Goal: Task Accomplishment & Management: Complete application form

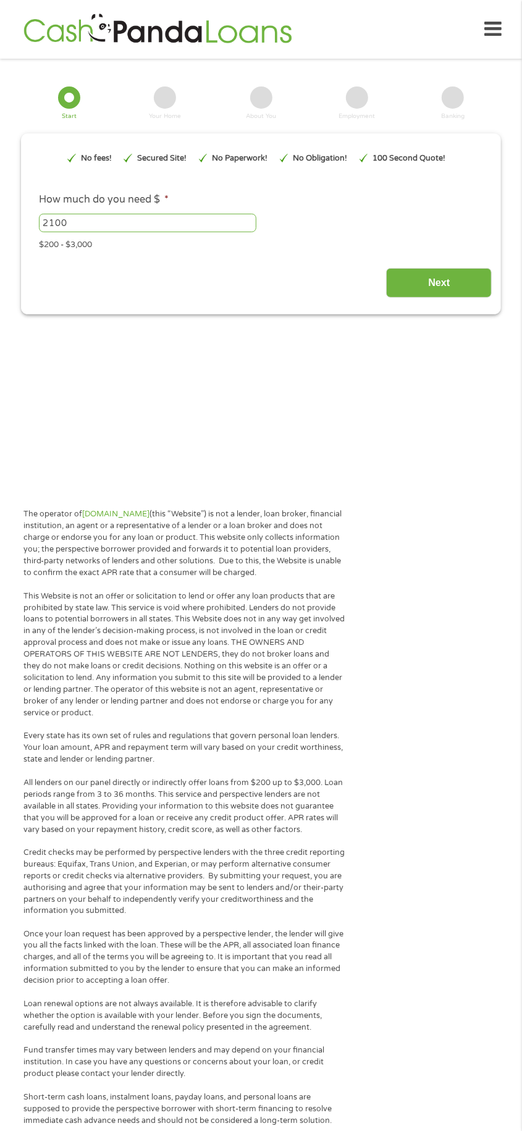
type input "EAIaIQobChMI-p6ohYuikAMVQ6NaBR0DdgFIEAAYAiAAEgK2lPD_BwE"
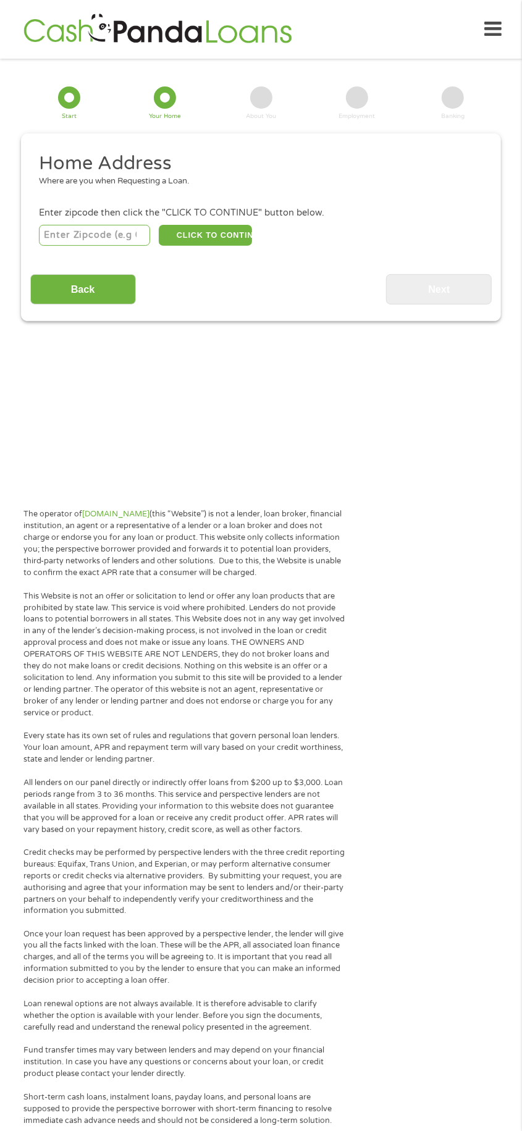
scroll to position [15, 0]
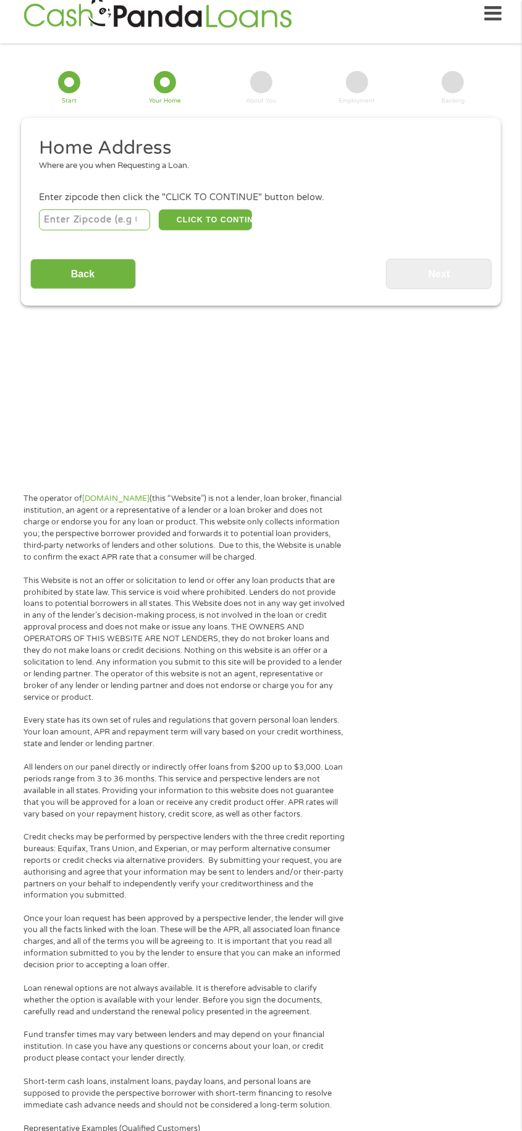
click at [99, 219] on input "number" at bounding box center [94, 219] width 111 height 21
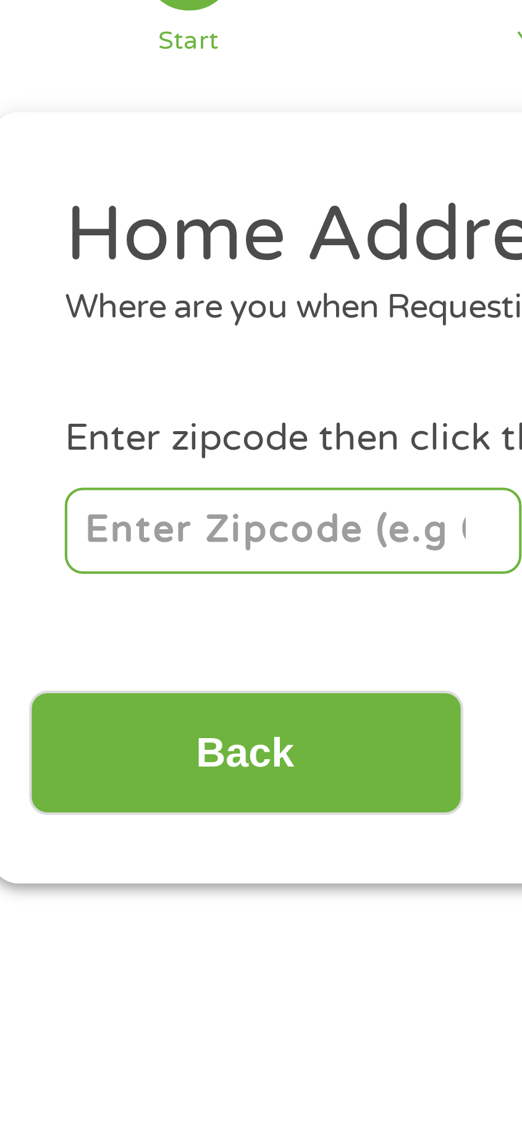
type input "34436"
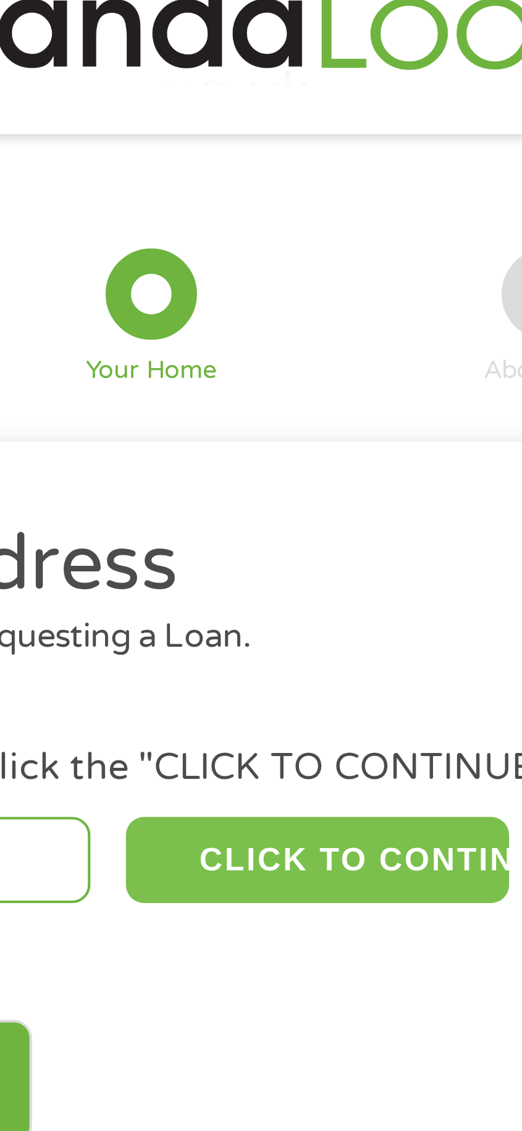
click at [221, 223] on button "CLICK TO CONTINUE" at bounding box center [205, 219] width 93 height 21
type input "34436"
type input "[GEOGRAPHIC_DATA]"
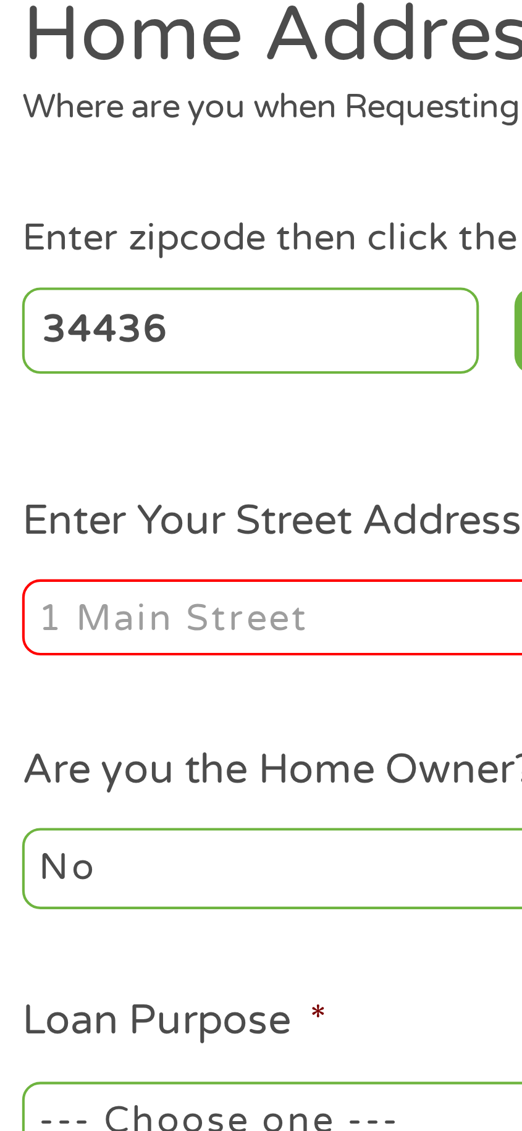
click at [83, 295] on input "Enter Your Street Address *" at bounding box center [145, 289] width 213 height 19
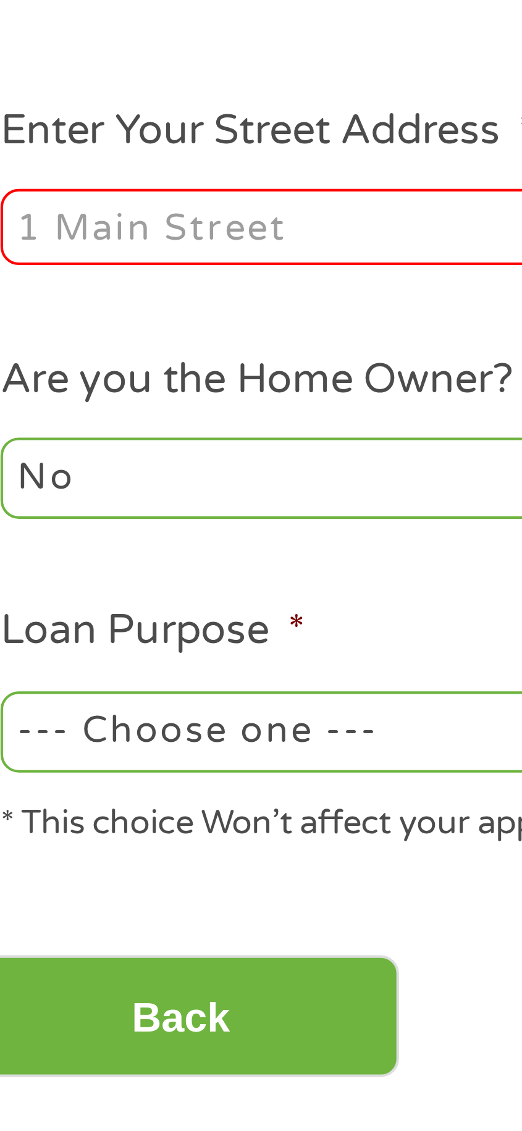
type input "[STREET_ADDRESS][US_STATE]"
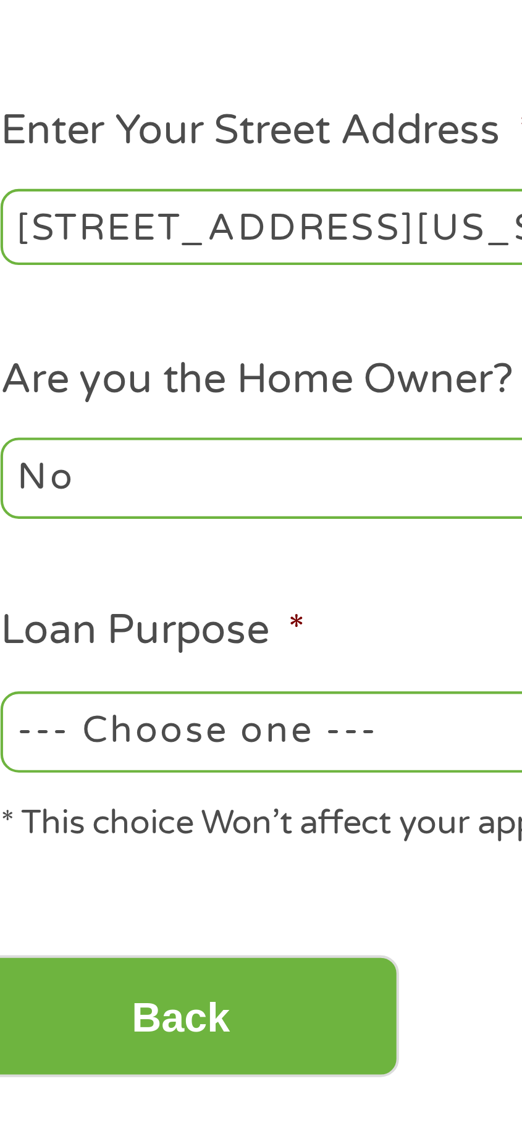
click at [116, 354] on select "No Yes" at bounding box center [145, 351] width 213 height 20
select select "yes"
click at [39, 342] on select "No Yes" at bounding box center [145, 351] width 213 height 20
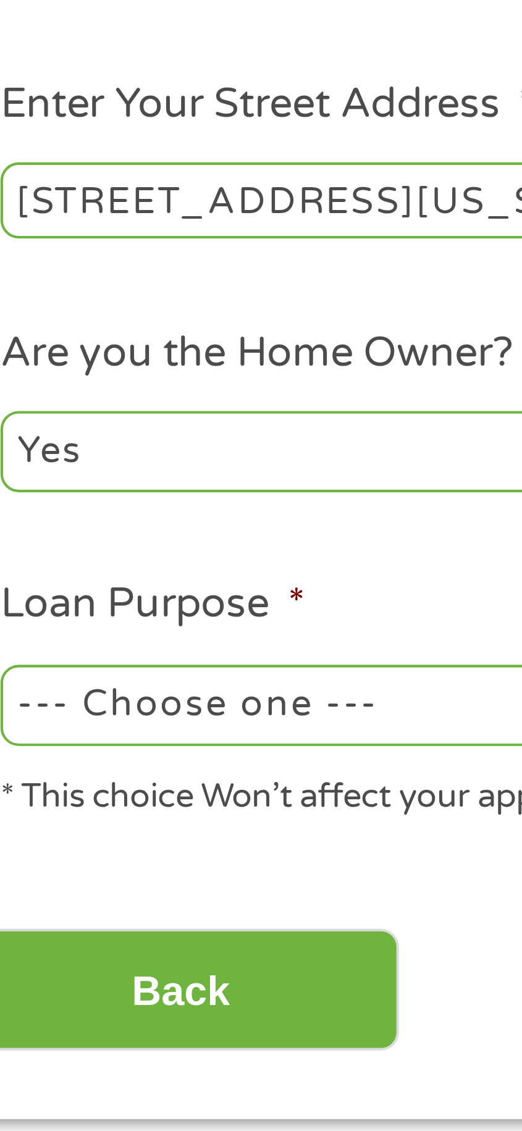
click at [119, 419] on select "--- Choose one --- Pay Bills Debt Consolidation Home Improvement Major Purchase…" at bounding box center [145, 413] width 213 height 20
select select "shorttermcash"
click at [39, 403] on select "--- Choose one --- Pay Bills Debt Consolidation Home Improvement Major Purchase…" at bounding box center [145, 413] width 213 height 20
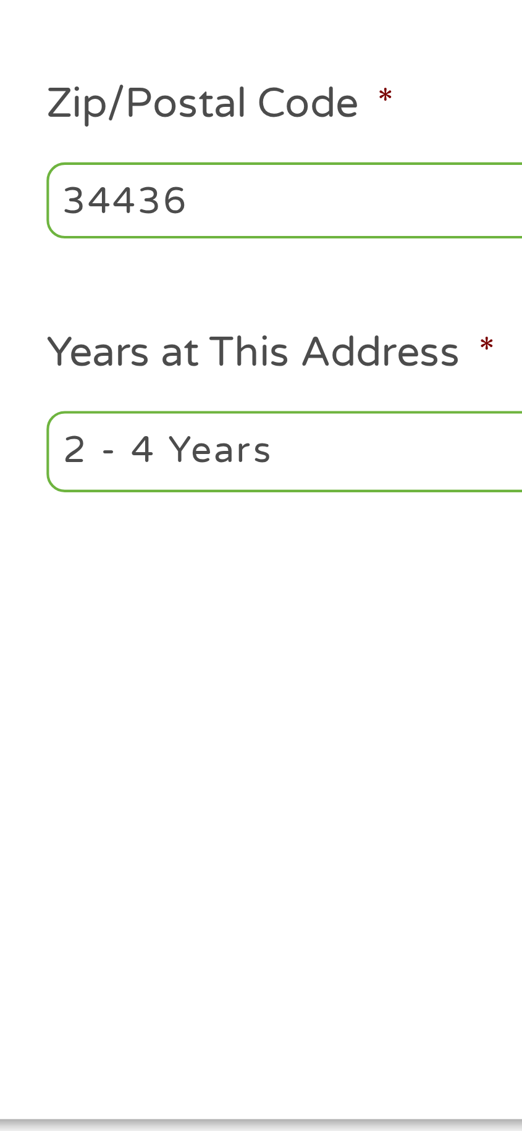
click at [345, 351] on select "1 Year or less 1 - 2 Years 2 - 4 Years Over 4 Years" at bounding box center [376, 351] width 213 height 20
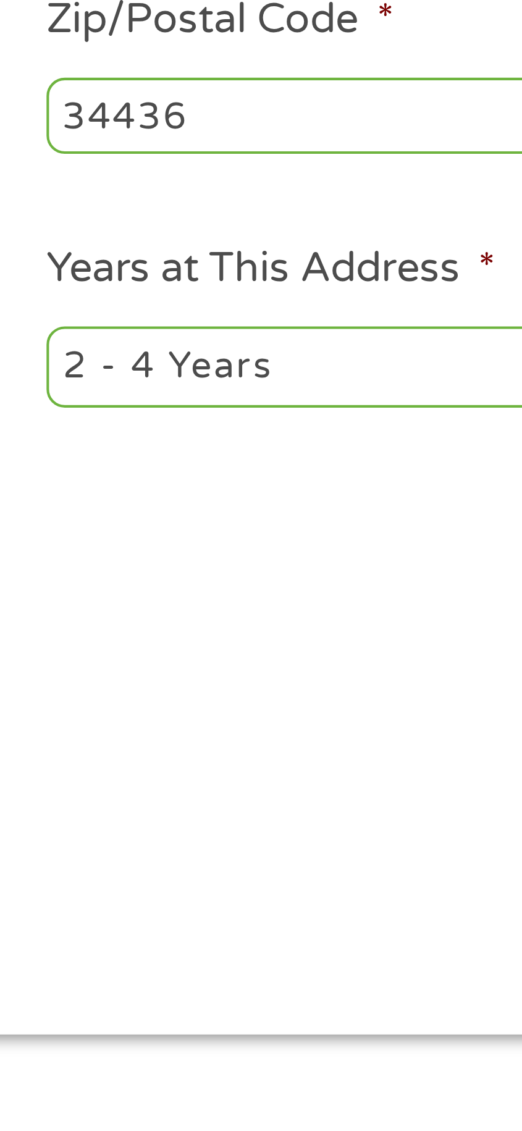
click at [338, 350] on select "1 Year or less 1 - 2 Years 2 - 4 Years Over 4 Years" at bounding box center [376, 351] width 213 height 20
select select "60months"
click at [270, 342] on select "1 Year or less 1 - 2 Years 2 - 4 Years Over 4 Years" at bounding box center [376, 351] width 213 height 20
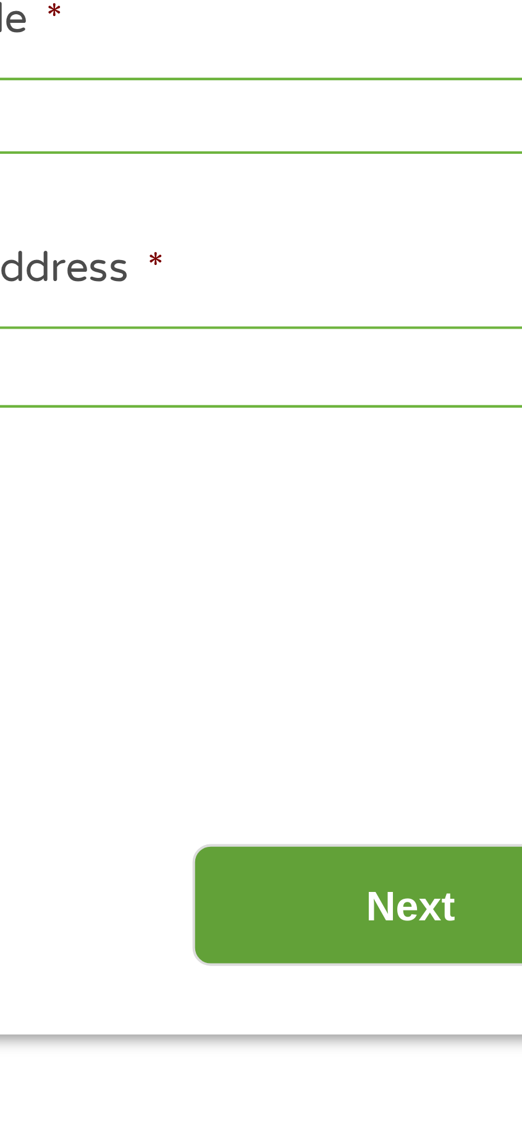
click at [442, 478] on input "Next" at bounding box center [439, 482] width 106 height 30
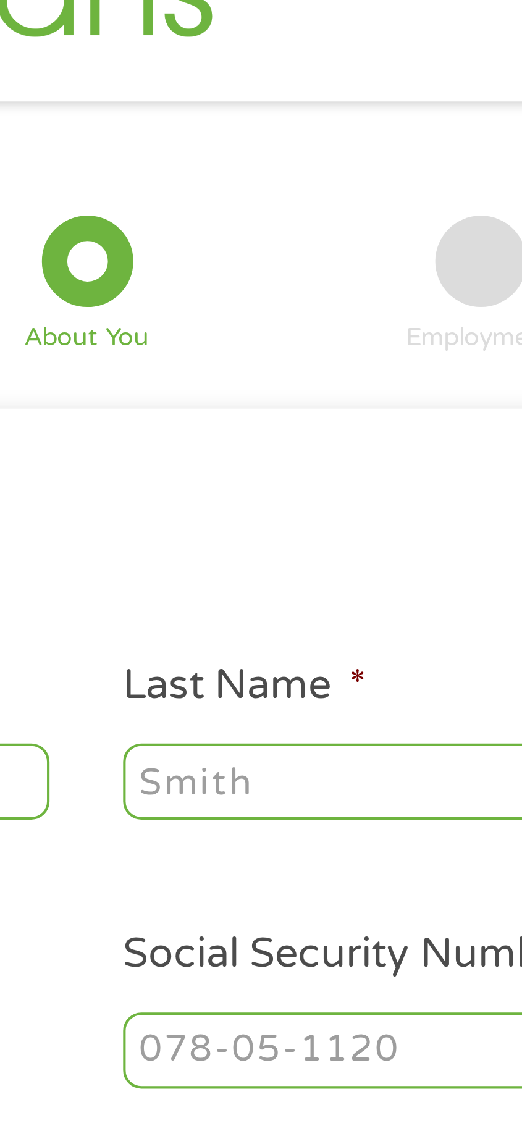
scroll to position [7, 0]
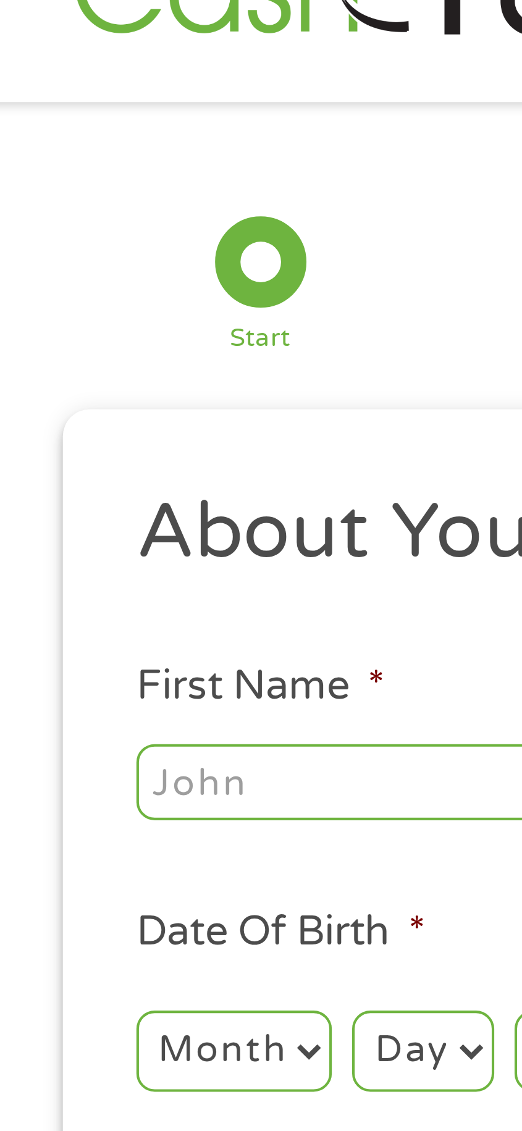
click at [69, 218] on input "First Name *" at bounding box center [145, 217] width 213 height 19
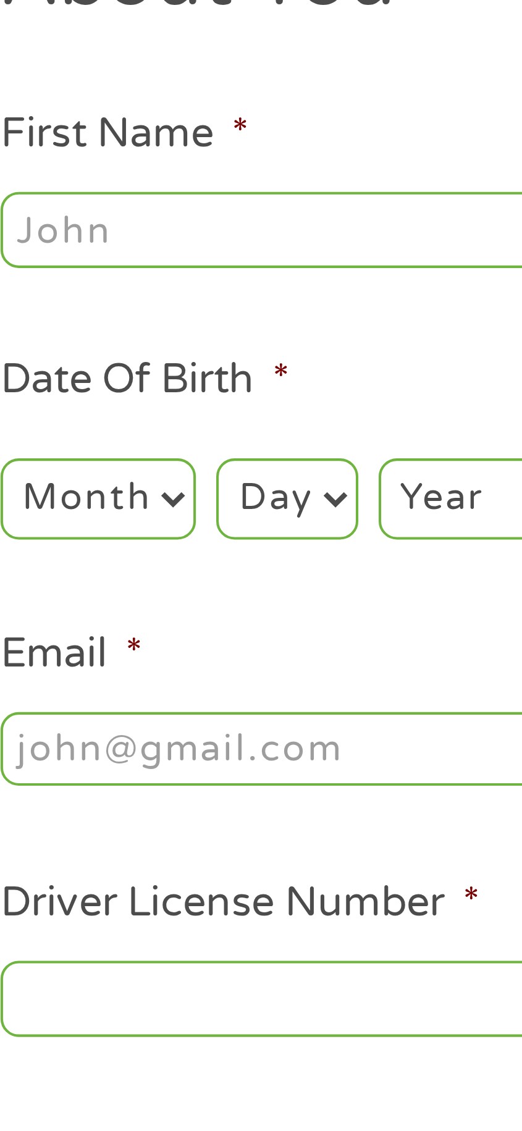
type input "[PERSON_NAME]"
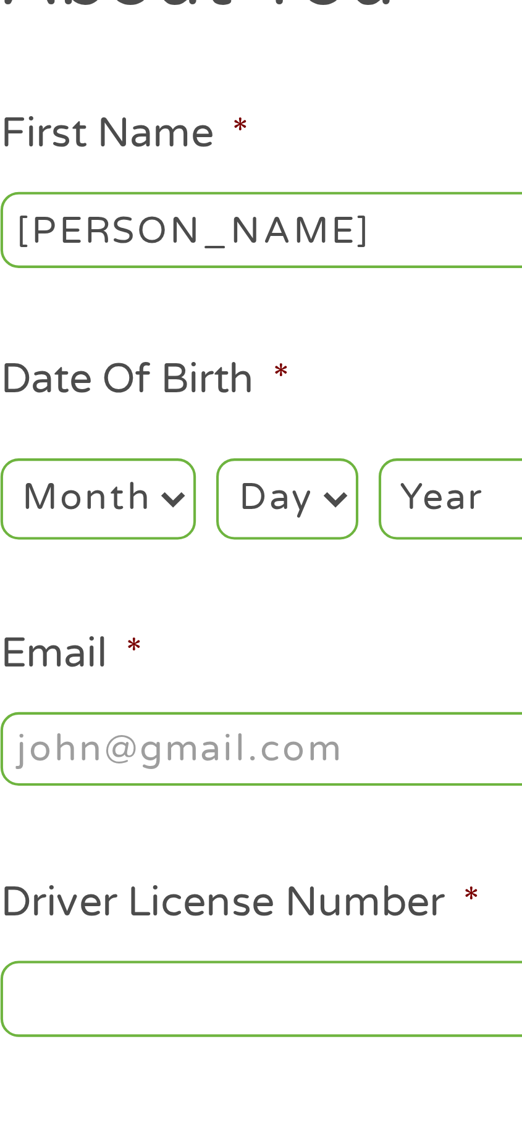
type input "[PERSON_NAME]"
type input "[EMAIL_ADDRESS][DOMAIN_NAME]"
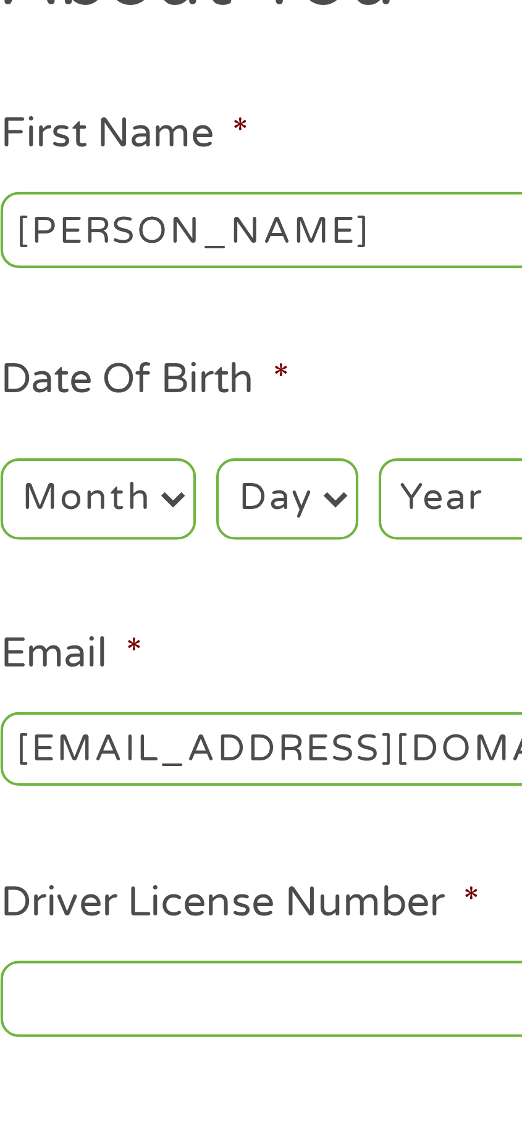
type input "[PHONE_NUMBER]"
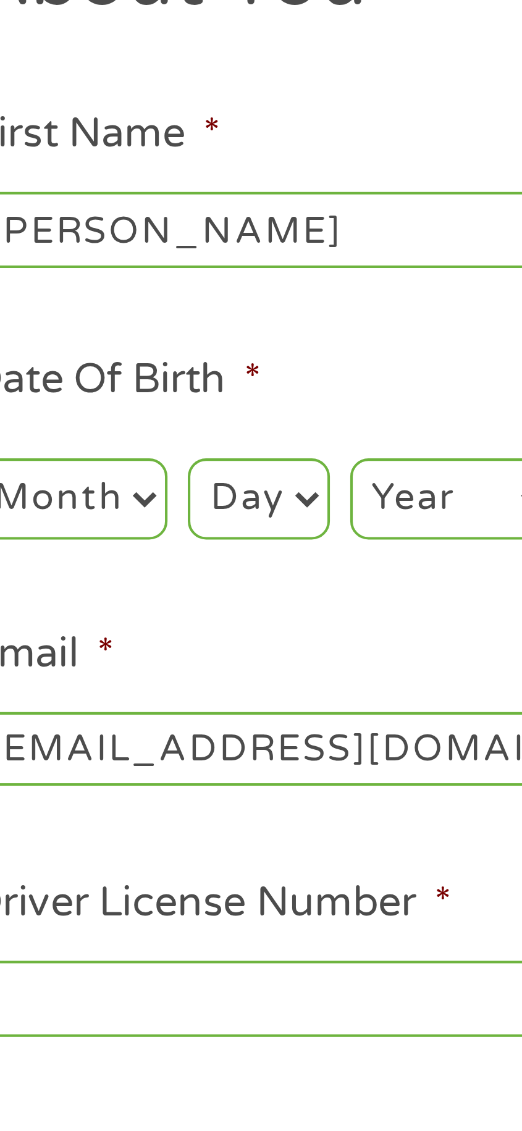
click at [68, 292] on select "Month 1 2 3 4 5 6 7 8 9 10 11 12" at bounding box center [63, 282] width 48 height 20
select select "3"
click at [39, 272] on select "Month 1 2 3 4 5 6 7 8 9 10 11 12" at bounding box center [63, 282] width 48 height 20
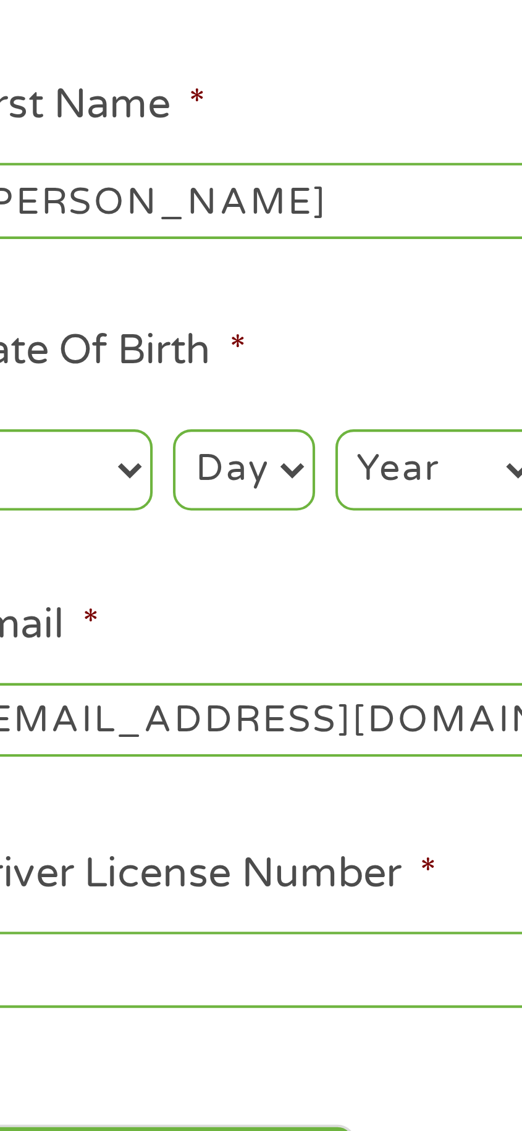
click at [111, 285] on select "Day 1 2 3 4 5 6 7 8 9 10 11 12 13 14 15 16 17 18 19 20 21 22 23 24 25 26 27 28 …" at bounding box center [108, 282] width 34 height 20
select select "19"
click at [91, 272] on select "Day 1 2 3 4 5 6 7 8 9 10 11 12 13 14 15 16 17 18 19 20 21 22 23 24 25 26 27 28 …" at bounding box center [108, 282] width 34 height 20
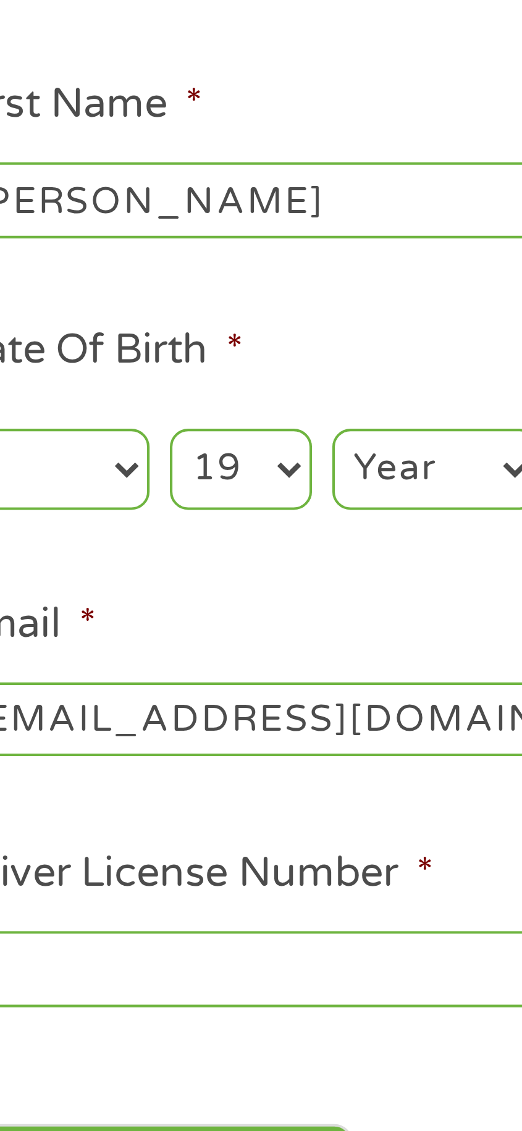
click at [150, 288] on select "Year [DATE] 2006 2005 2004 2003 2002 2001 2000 1999 1998 1997 1996 1995 1994 19…" at bounding box center [156, 282] width 50 height 20
click at [131, 272] on select "Year [DATE] 2006 2005 2004 2003 2002 2001 2000 1999 1998 1997 1996 1995 1994 19…" at bounding box center [156, 282] width 50 height 20
click at [163, 282] on select "Year [DATE] 2006 2005 2004 2003 2002 2001 2000 1999 1998 1997 1996 1995 1994 19…" at bounding box center [156, 282] width 50 height 20
select select "1966"
click at [131, 272] on select "Year [DATE] 2006 2005 2004 2003 2002 2001 2000 1999 1998 1997 1996 1995 1994 19…" at bounding box center [156, 282] width 50 height 20
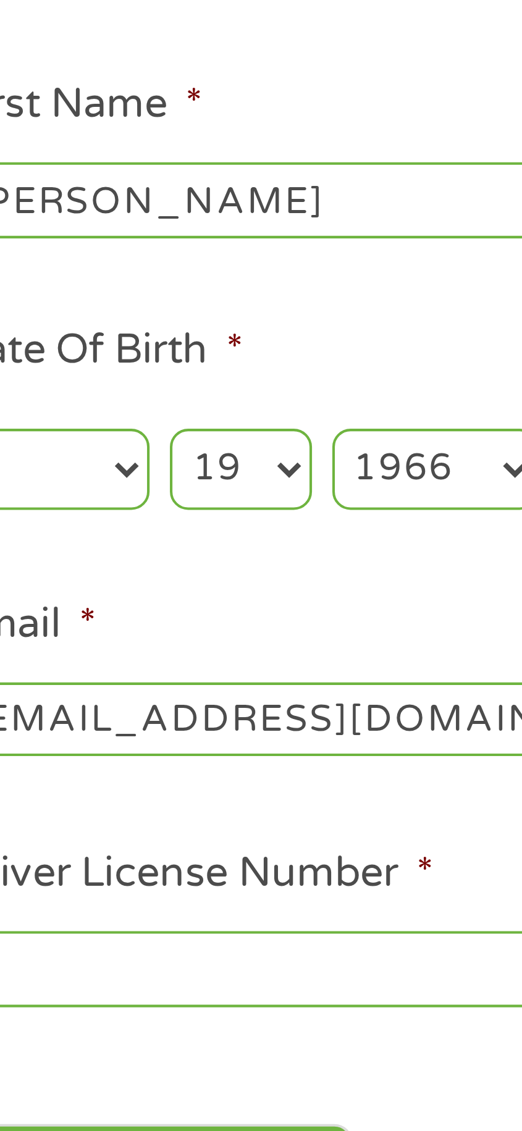
click at [116, 408] on input "Driver License Number *" at bounding box center [145, 404] width 213 height 19
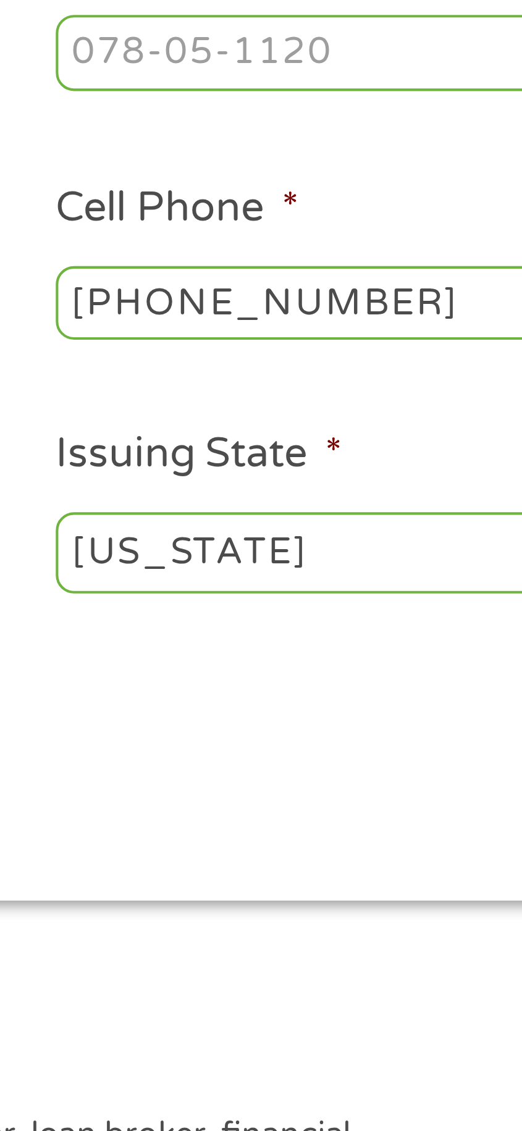
type input "C640189660990"
click at [366, 345] on input "[PHONE_NUMBER]" at bounding box center [376, 343] width 213 height 19
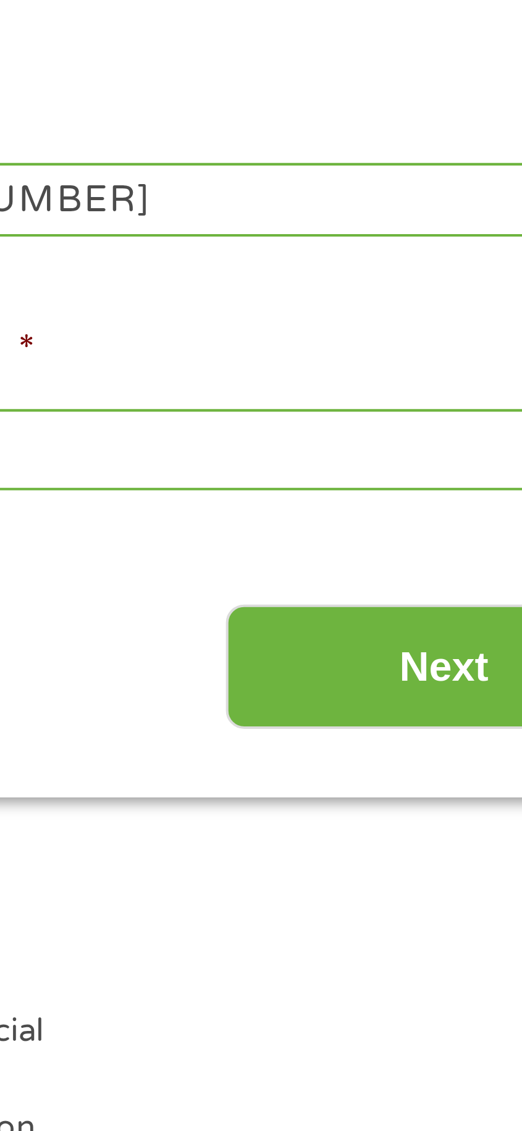
click at [364, 347] on input "[PHONE_NUMBER]" at bounding box center [376, 343] width 213 height 19
type input "(___) ___-____"
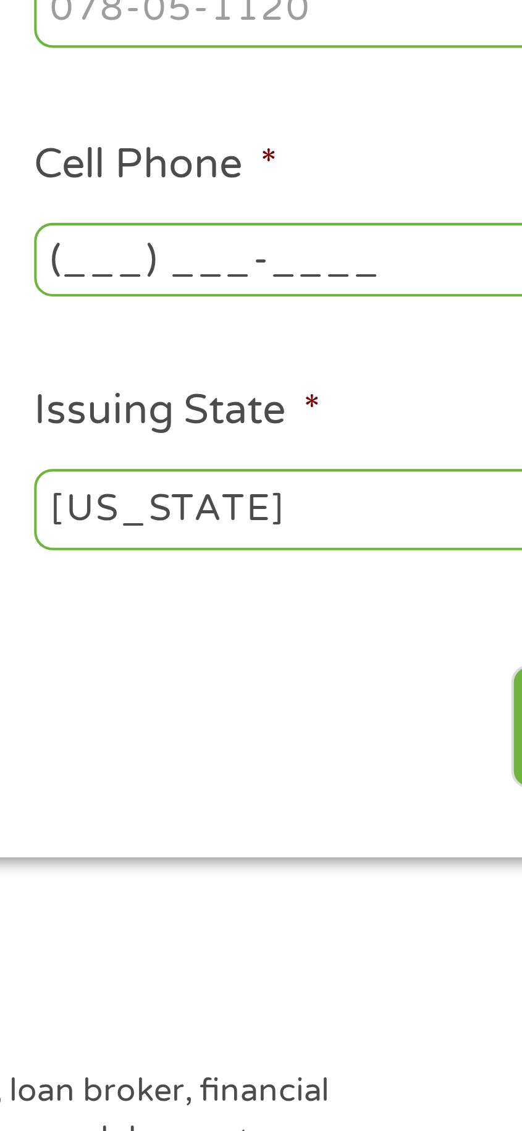
click at [293, 346] on input "(___) ___-____" at bounding box center [376, 343] width 213 height 19
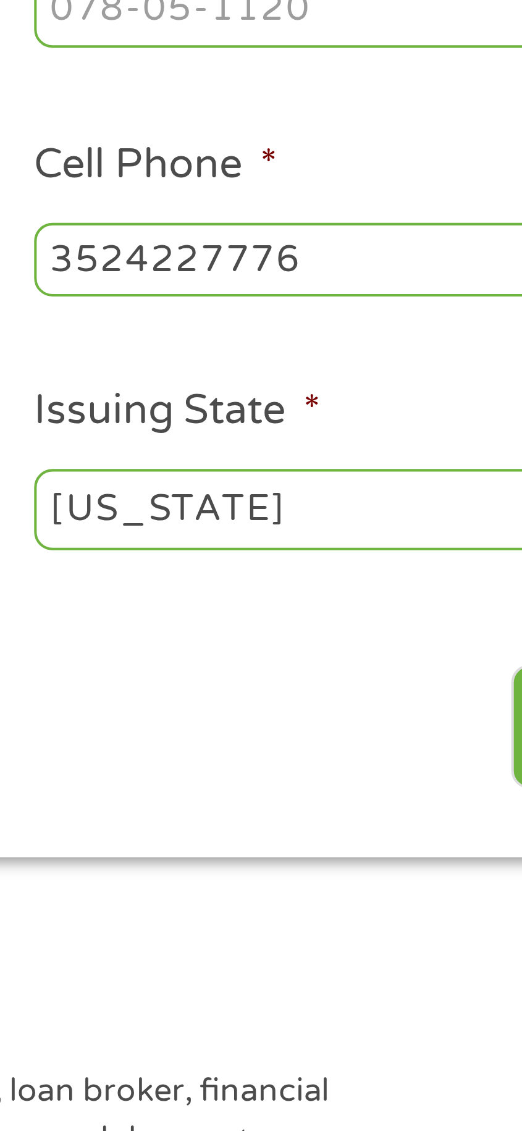
type input "[PHONE_NUMBER]"
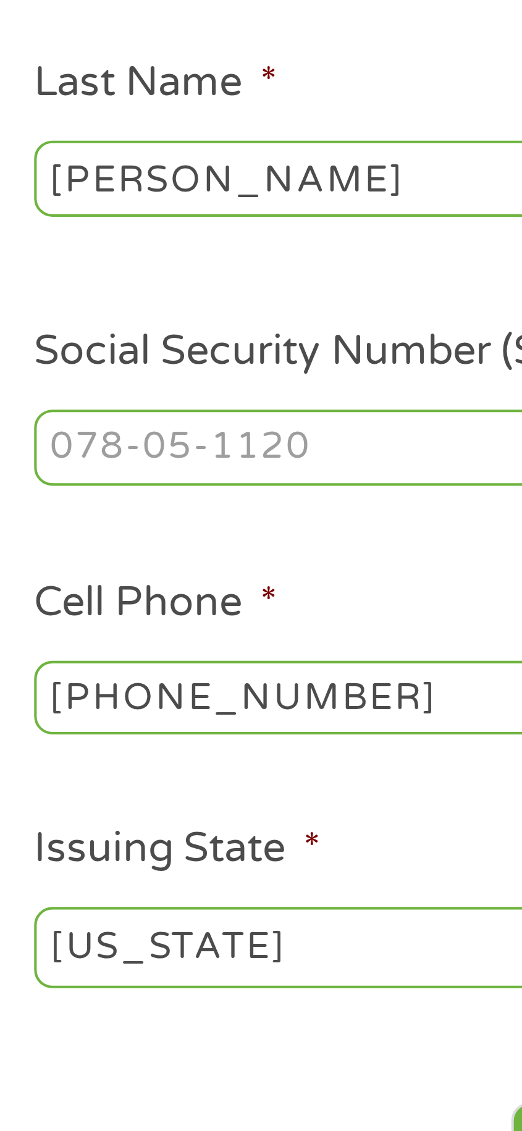
click at [353, 282] on input "Social Security Number (SSN) *" at bounding box center [376, 282] width 213 height 19
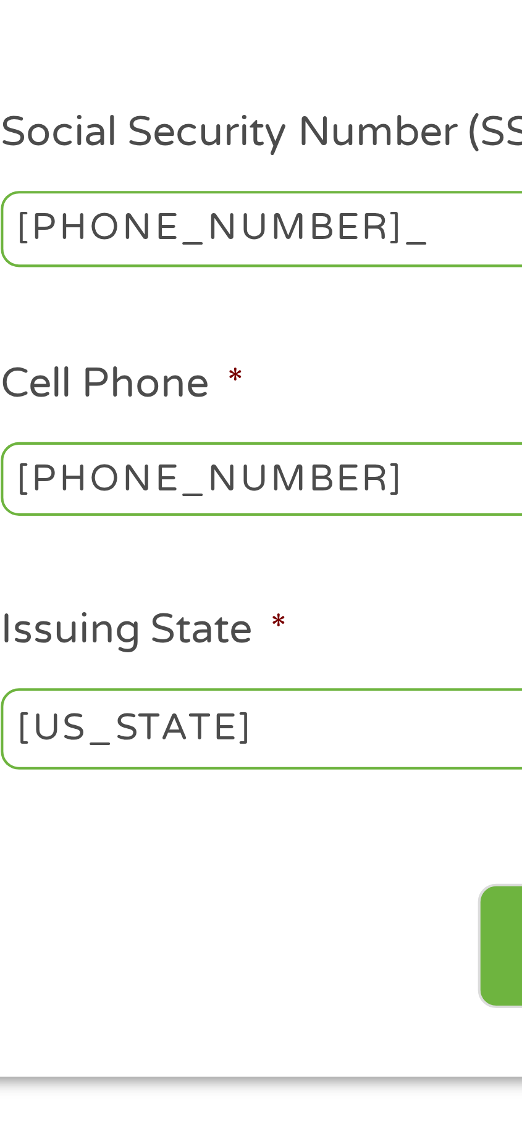
type input "372-80-5188"
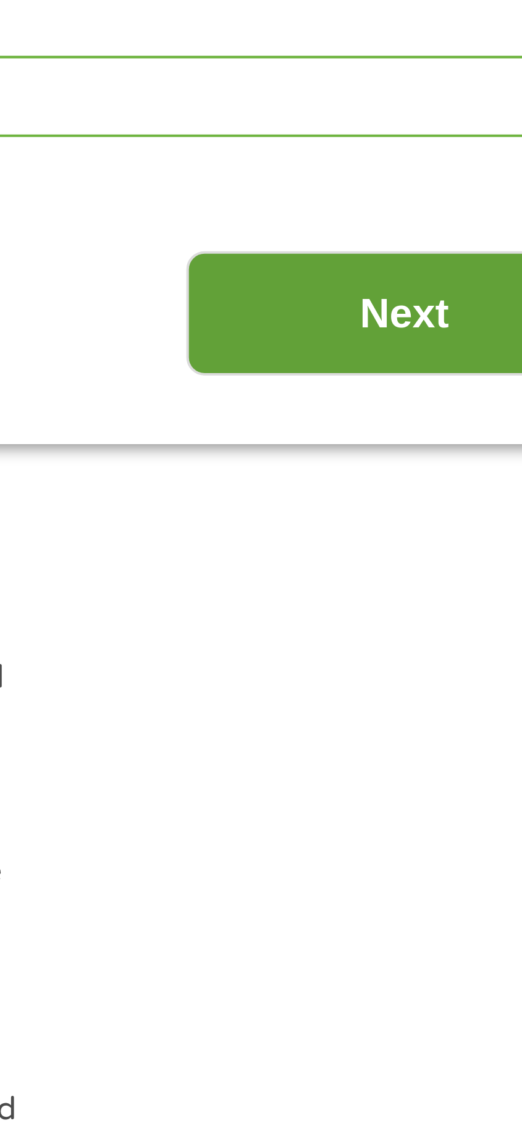
click at [440, 458] on input "Next" at bounding box center [439, 457] width 106 height 30
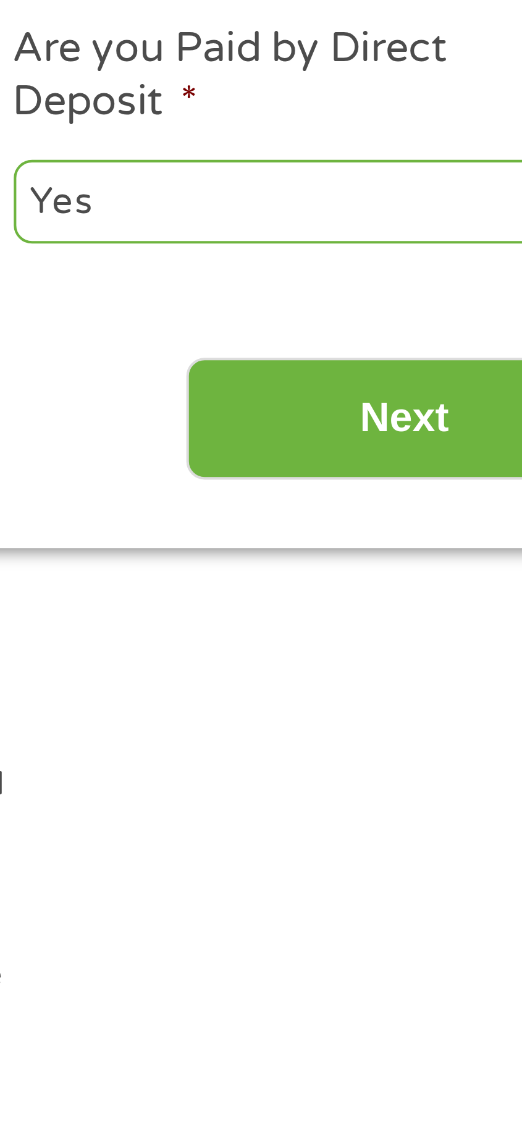
scroll to position [15, 0]
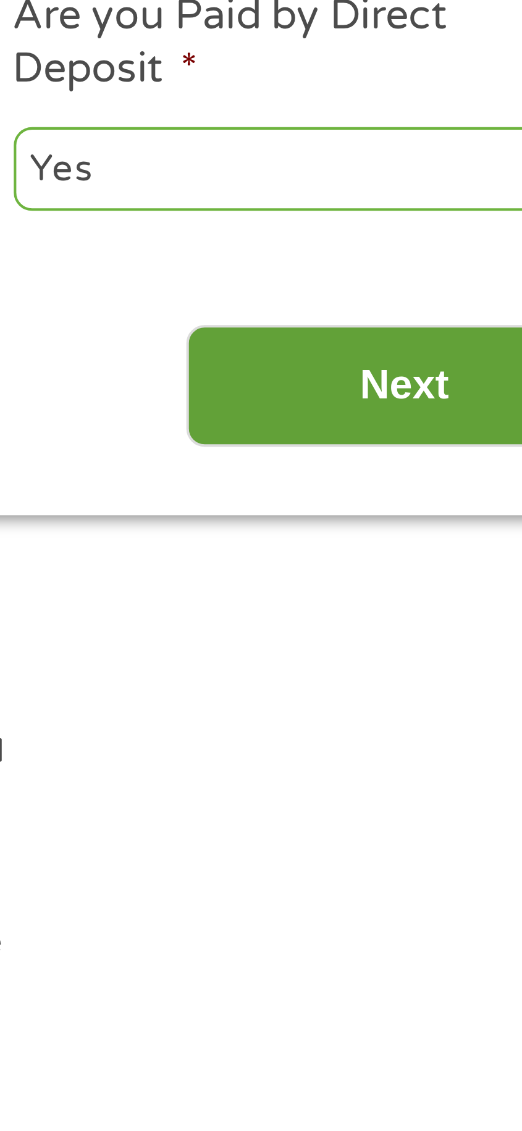
click at [423, 473] on input "Next" at bounding box center [439, 475] width 106 height 30
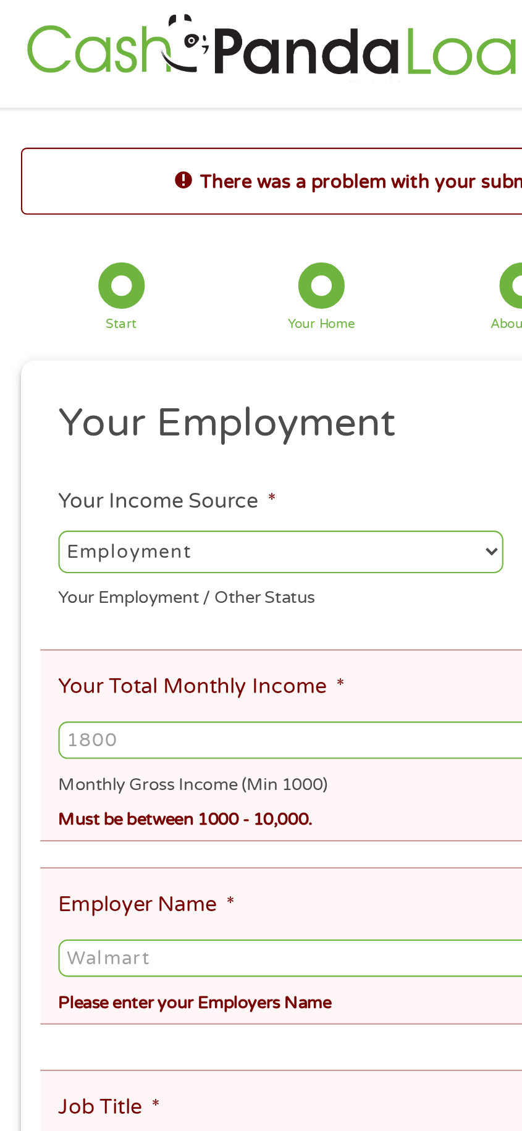
scroll to position [0, 0]
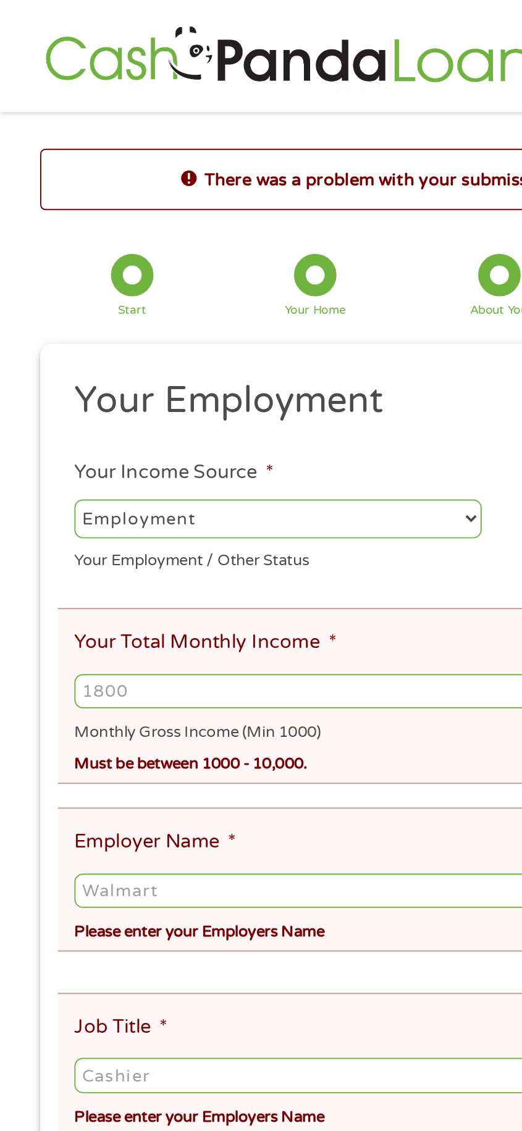
click at [111, 362] on input "Your Total Monthly Income *" at bounding box center [261, 362] width 444 height 19
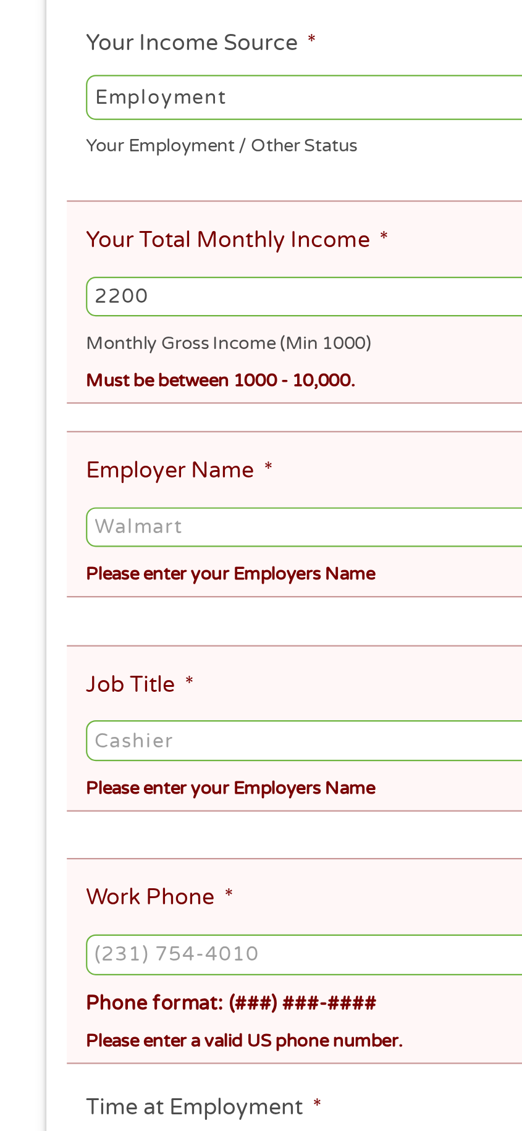
type input "2200"
click at [186, 274] on select "--- Choose one --- Employment [DEMOGRAPHIC_DATA] Benefits" at bounding box center [145, 271] width 213 height 20
select select "benefits"
click at [39, 262] on select "--- Choose one --- Employment [DEMOGRAPHIC_DATA] Benefits" at bounding box center [145, 271] width 213 height 20
type input "Other"
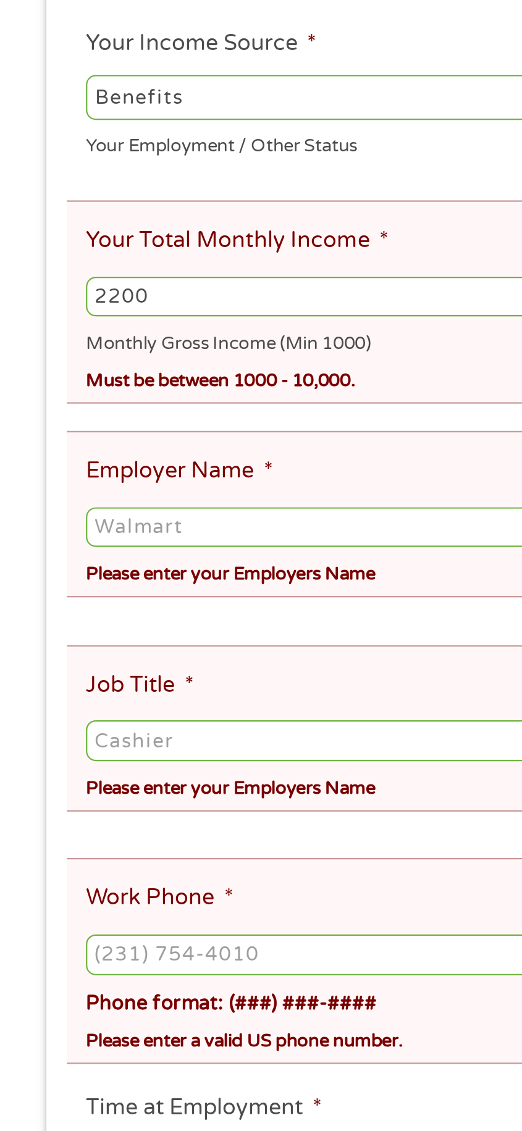
type input "[PHONE_NUMBER]"
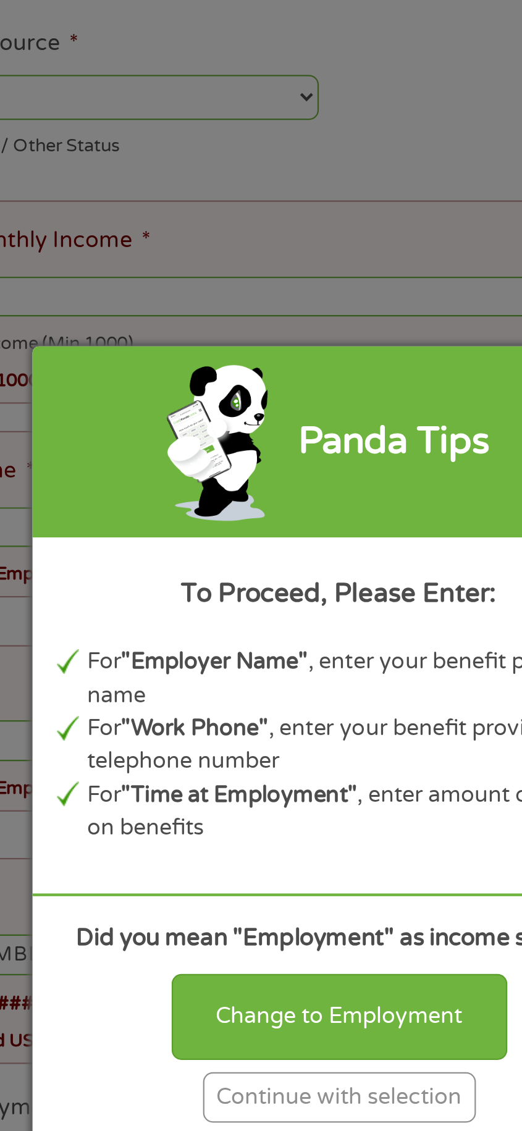
click at [327, 335] on div "Panda Tips To Proceed, Please Enter: For "Employer Name" , enter your benefit p…" at bounding box center [261, 565] width 522 height 1131
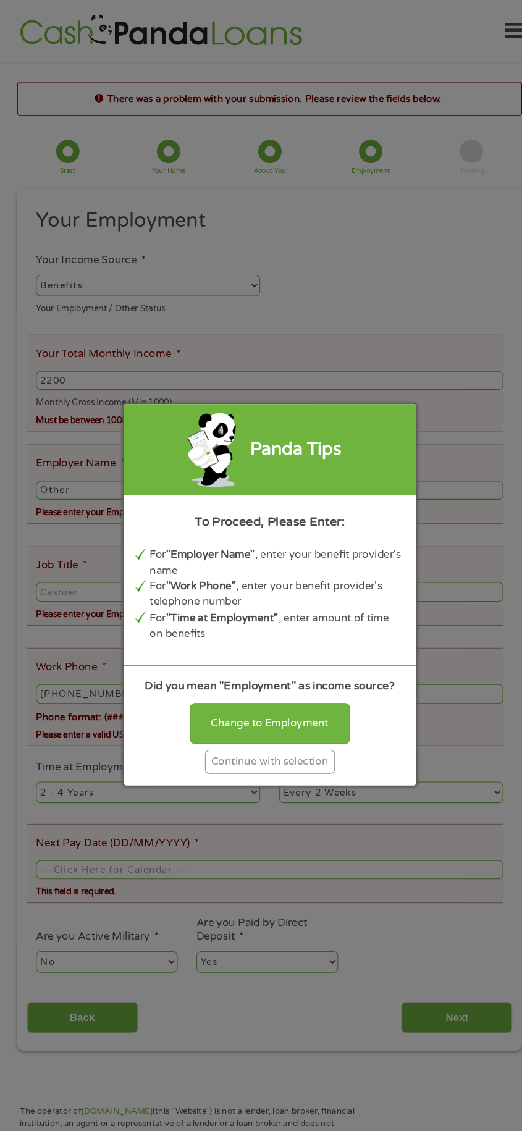
click at [352, 285] on div "Panda Tips To Proceed, Please Enter: For "Employer Name" , enter your benefit p…" at bounding box center [261, 565] width 522 height 1131
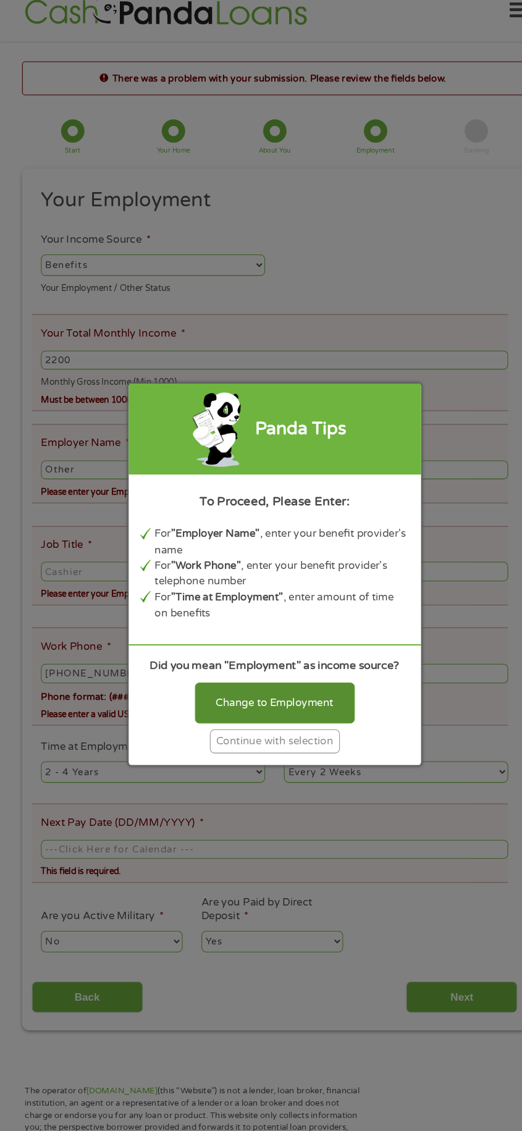
click at [300, 688] on div "Change to Employment" at bounding box center [261, 687] width 152 height 38
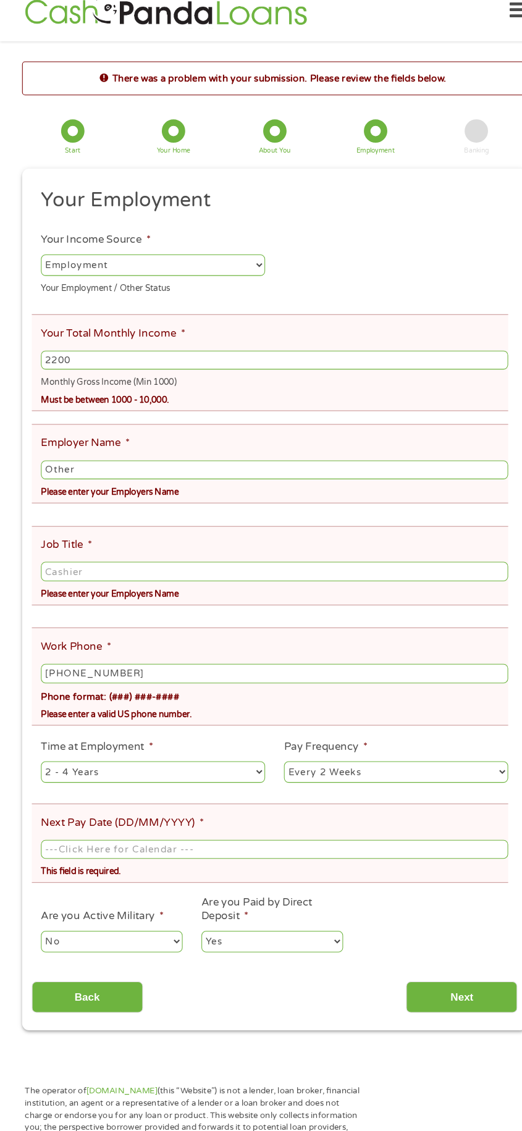
click at [211, 268] on select "--- Choose one --- Employment [DEMOGRAPHIC_DATA] Benefits" at bounding box center [145, 271] width 213 height 20
click at [39, 262] on select "--- Choose one --- Employment [DEMOGRAPHIC_DATA] Benefits" at bounding box center [145, 271] width 213 height 20
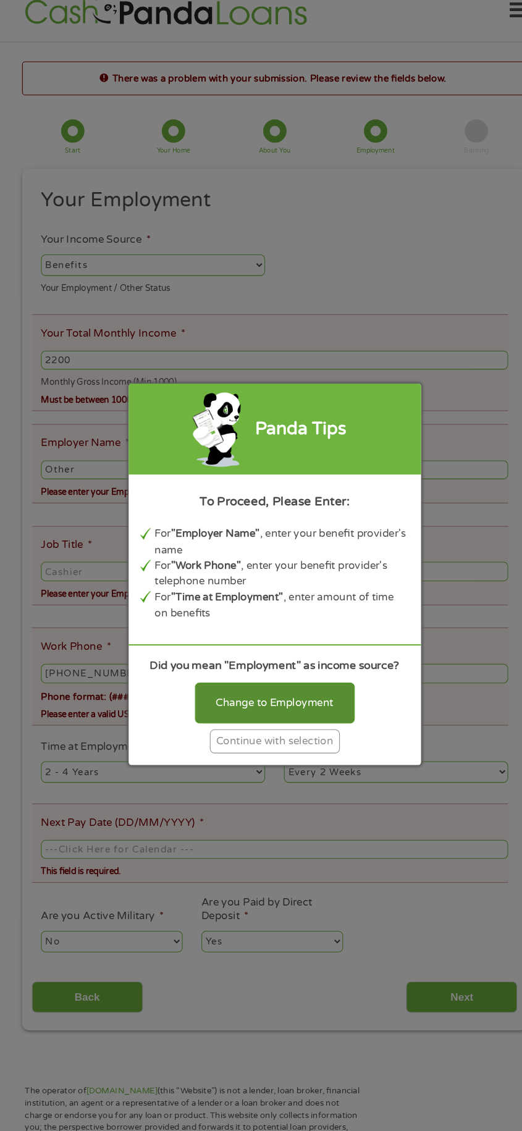
click at [267, 702] on div "Change to Employment" at bounding box center [261, 687] width 152 height 38
select select "fullTime"
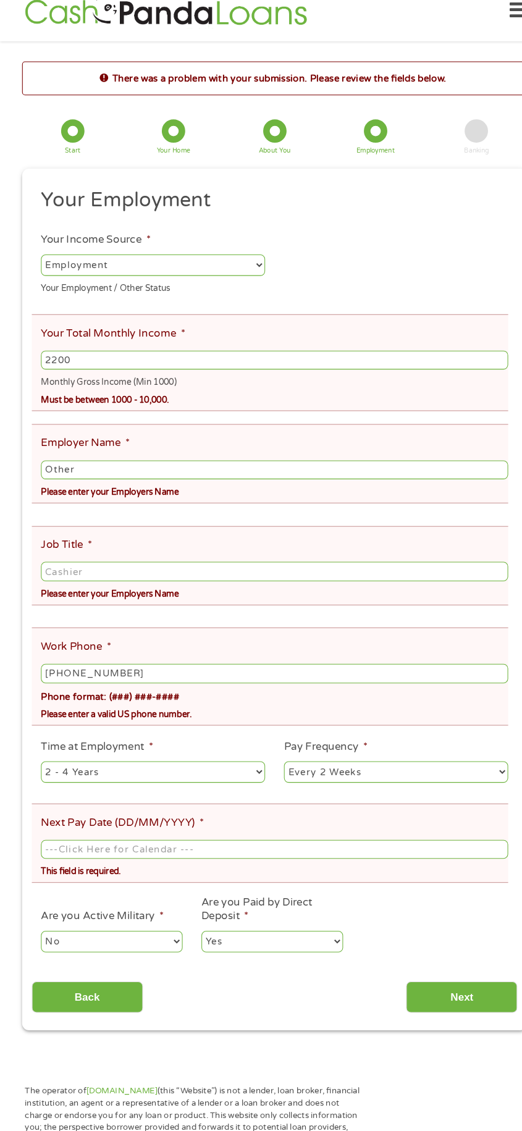
click at [182, 468] on input "Other" at bounding box center [261, 466] width 444 height 19
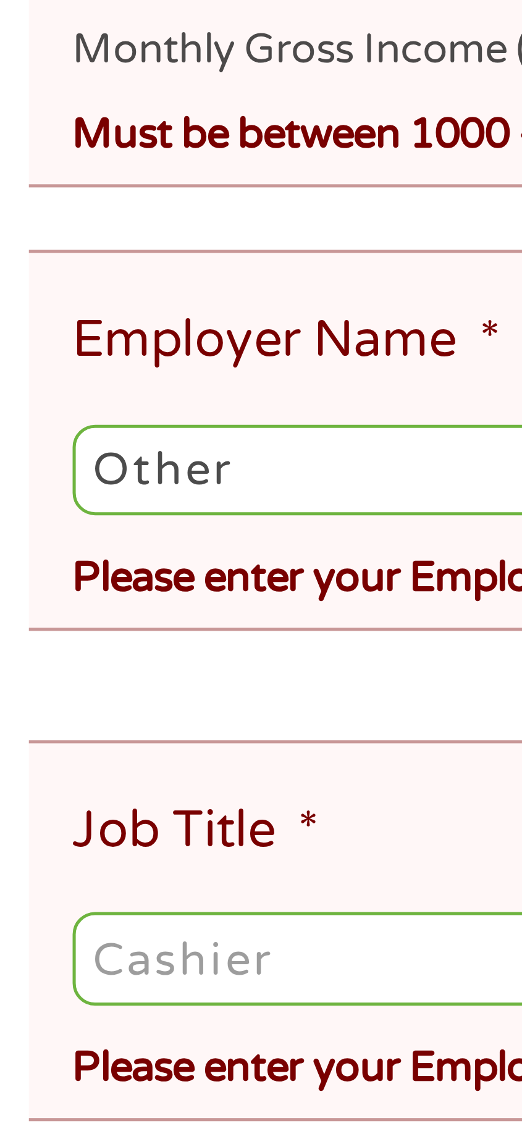
click at [53, 473] on input "Other" at bounding box center [261, 466] width 444 height 19
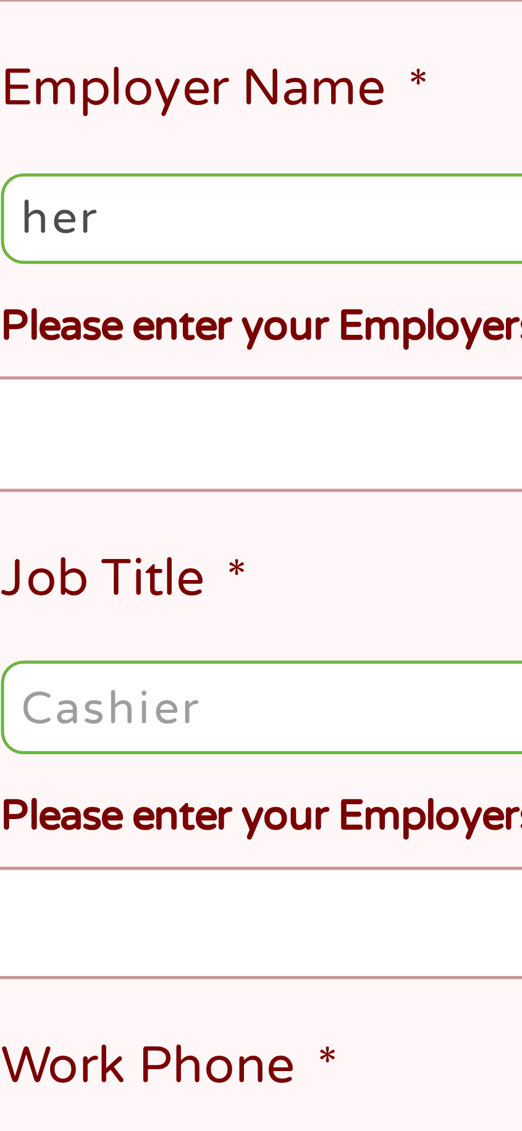
click at [73, 470] on input "her" at bounding box center [261, 466] width 444 height 19
type input "h"
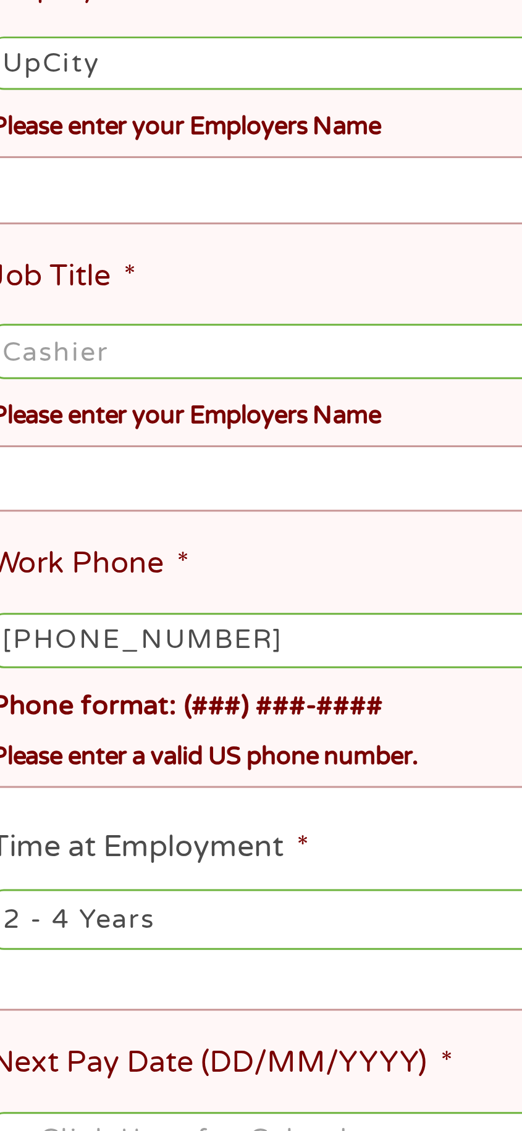
type input "UpCity"
click at [134, 558] on input "Job Title *" at bounding box center [261, 563] width 444 height 19
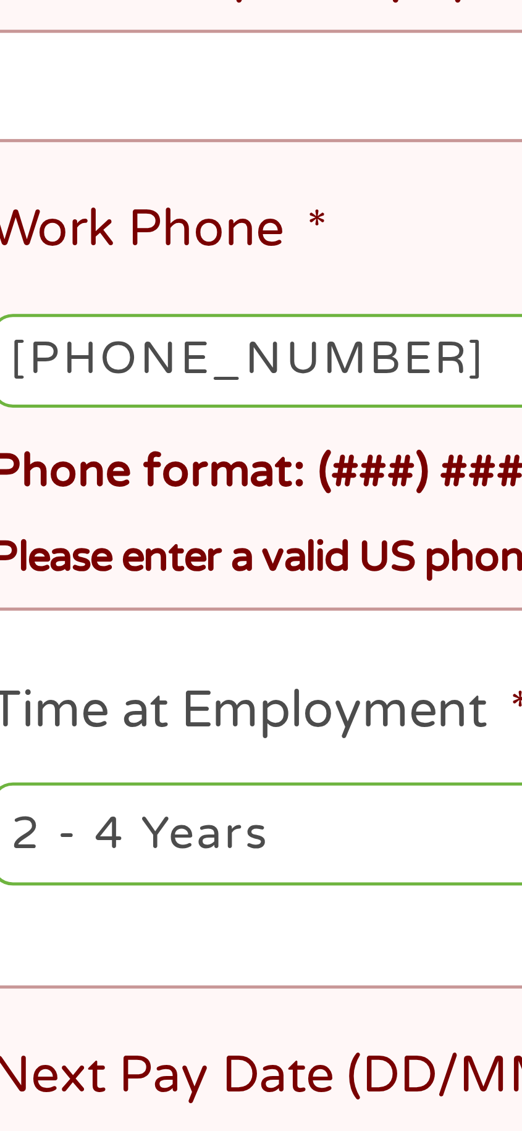
type input "Sales"
click at [132, 651] on input "[PHONE_NUMBER]" at bounding box center [261, 660] width 444 height 19
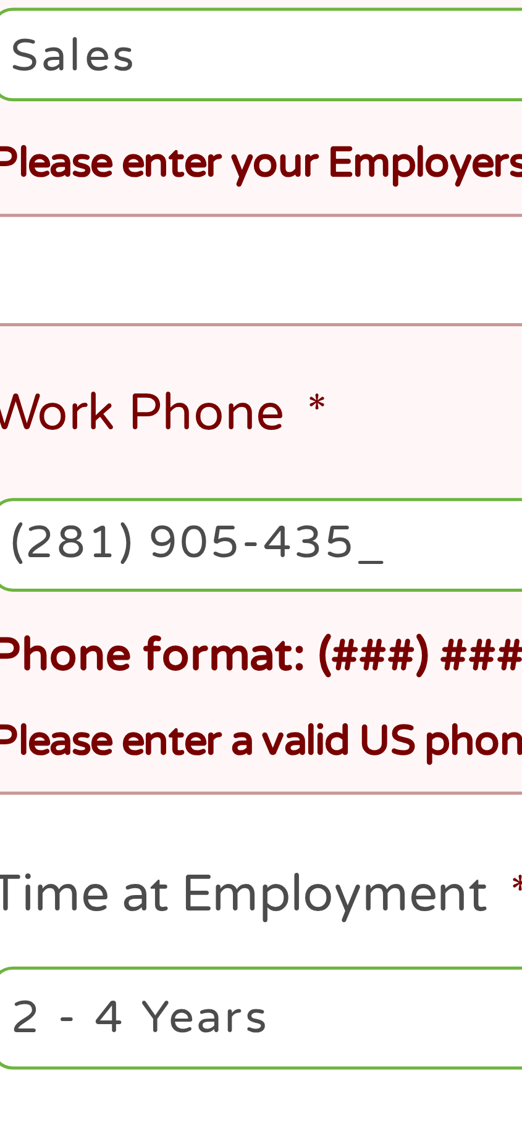
type input "[PHONE_NUMBER]"
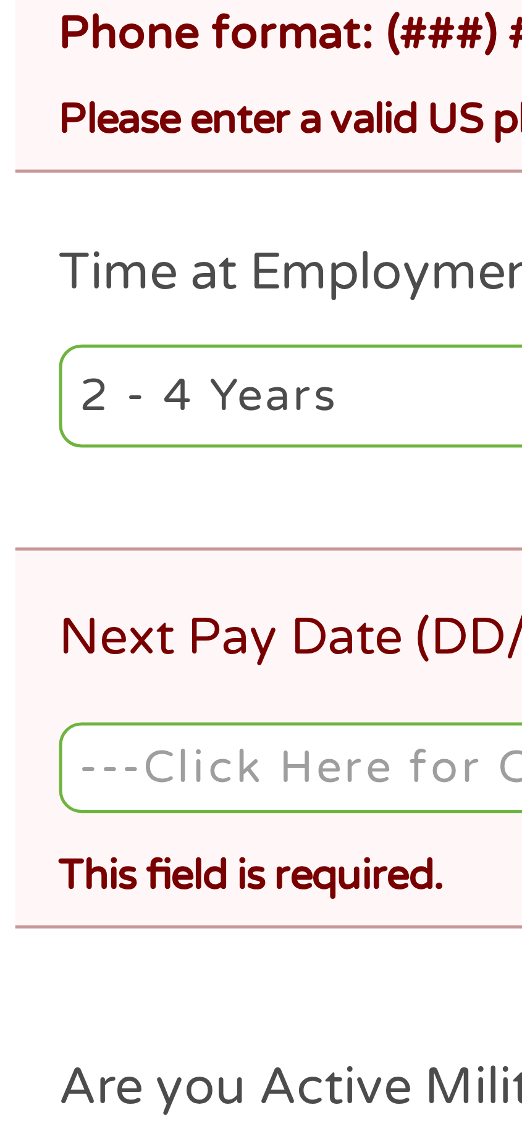
click at [96, 743] on select "--- Choose one --- 1 Year or less 1 - 2 Years 2 - 4 Years Over 4 Years" at bounding box center [145, 753] width 213 height 20
select select "12months"
click at [39, 743] on select "--- Choose one --- 1 Year or less 1 - 2 Years 2 - 4 Years Over 4 Years" at bounding box center [145, 753] width 213 height 20
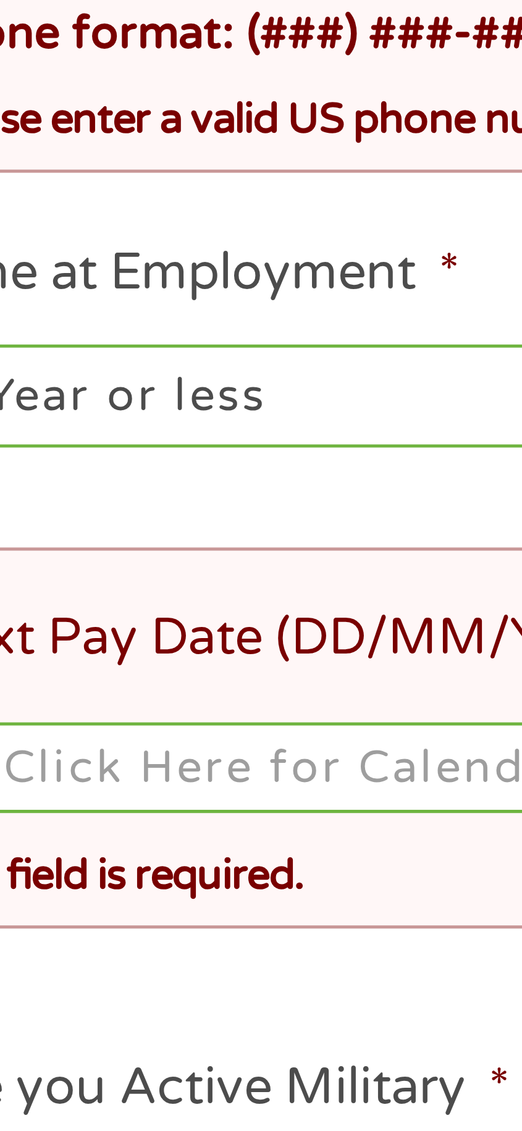
click at [127, 818] on input "Next Pay Date (DD/MM/YYYY) *" at bounding box center [261, 827] width 444 height 19
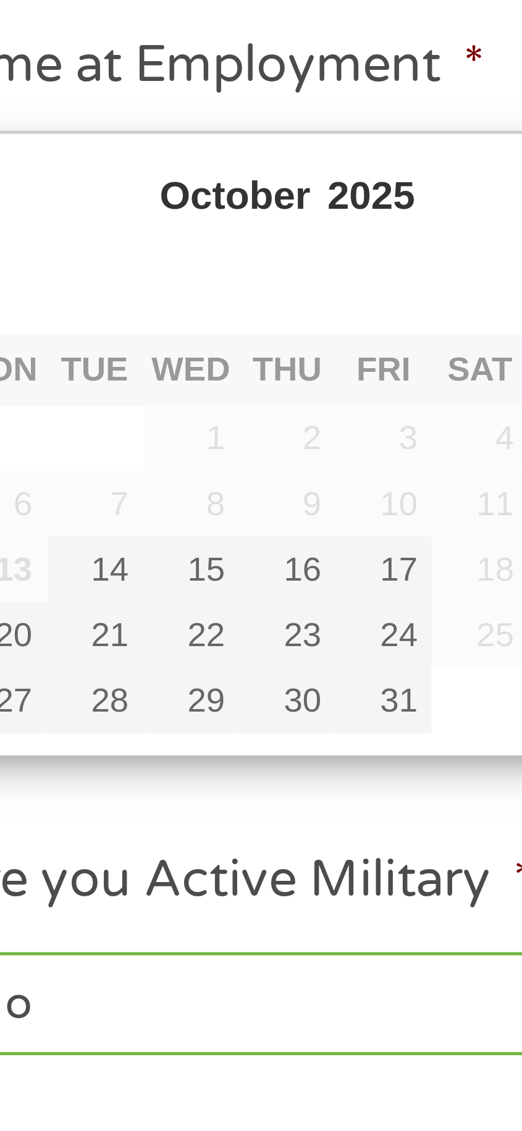
type input "[DATE]"
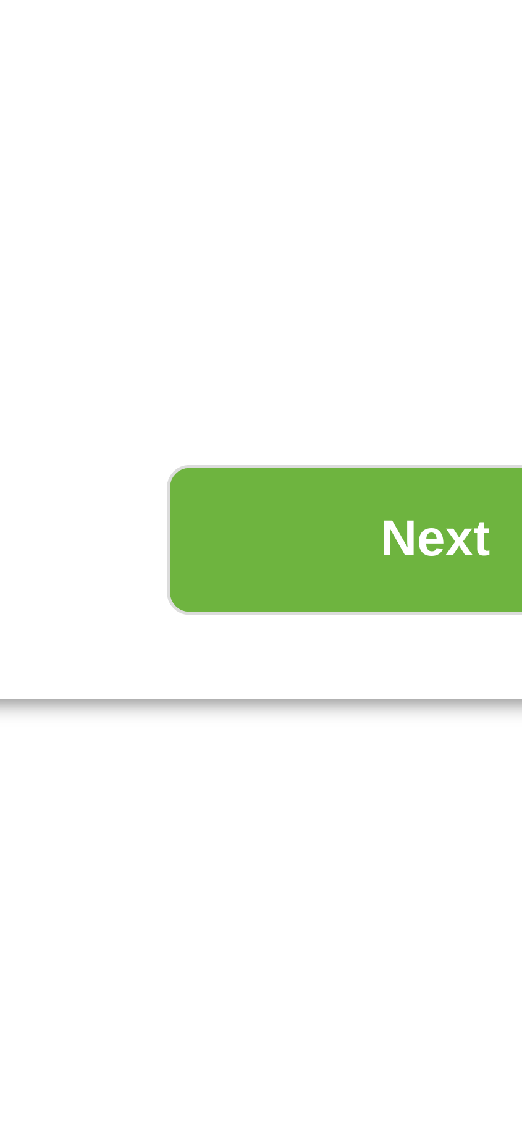
scroll to position [70, 0]
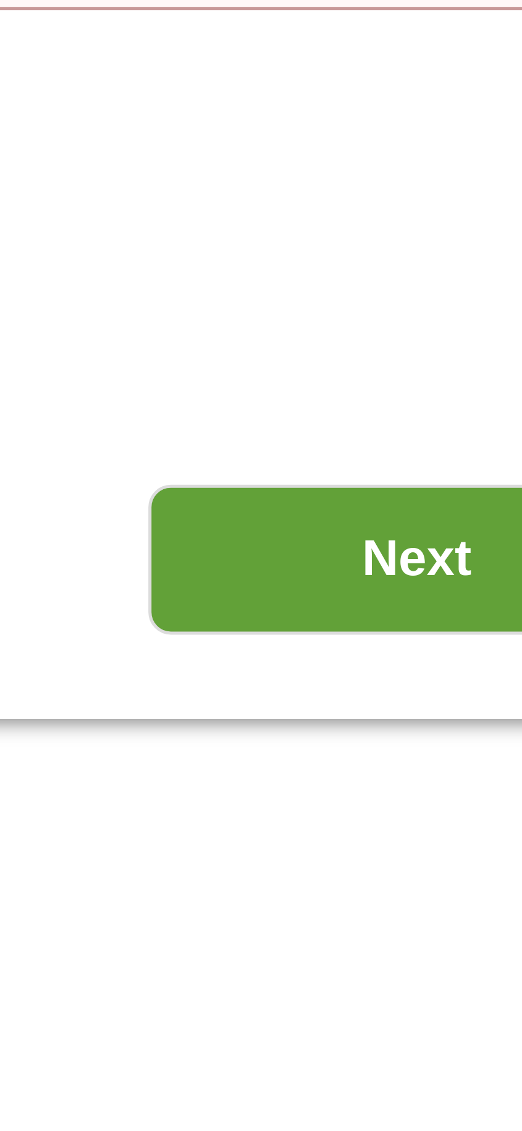
click at [440, 882] on input "Next" at bounding box center [439, 897] width 106 height 30
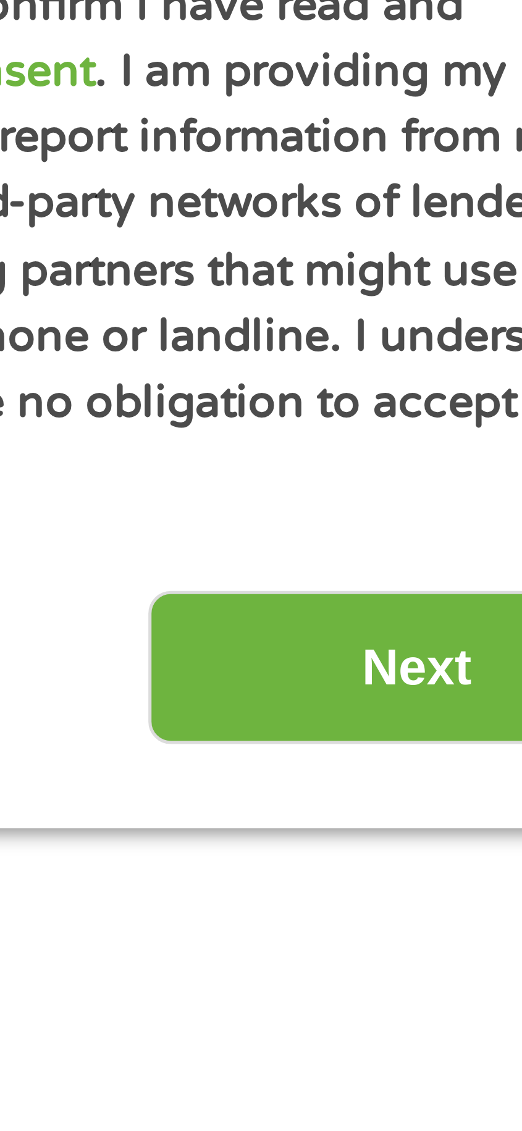
scroll to position [15, 0]
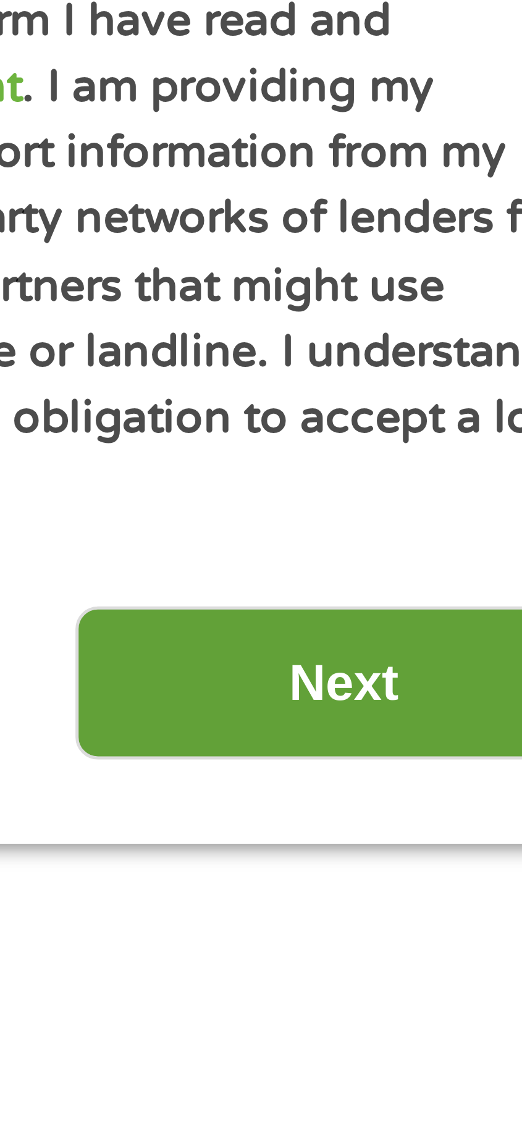
click at [439, 764] on input "Next" at bounding box center [439, 766] width 106 height 30
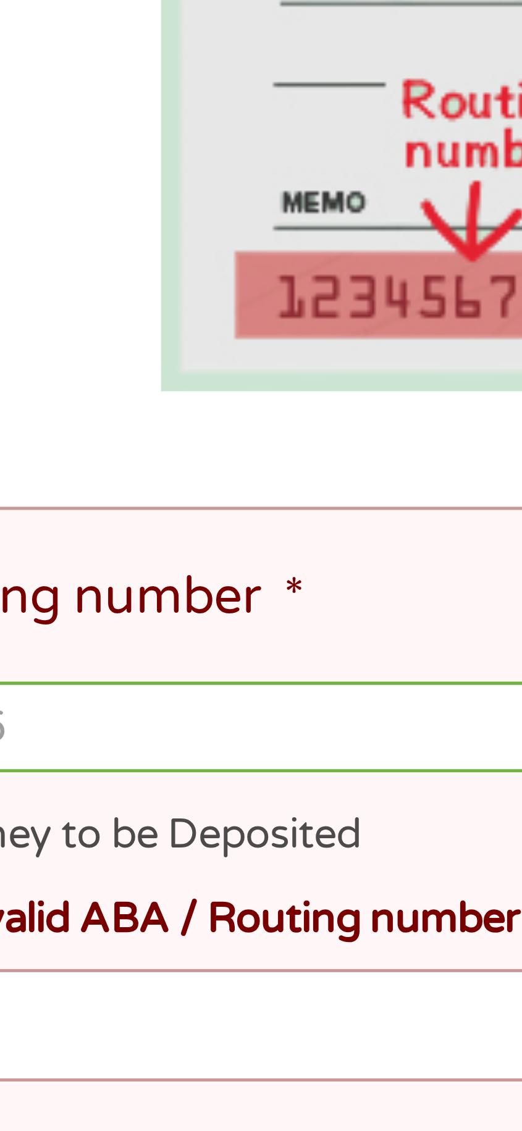
scroll to position [1, 0]
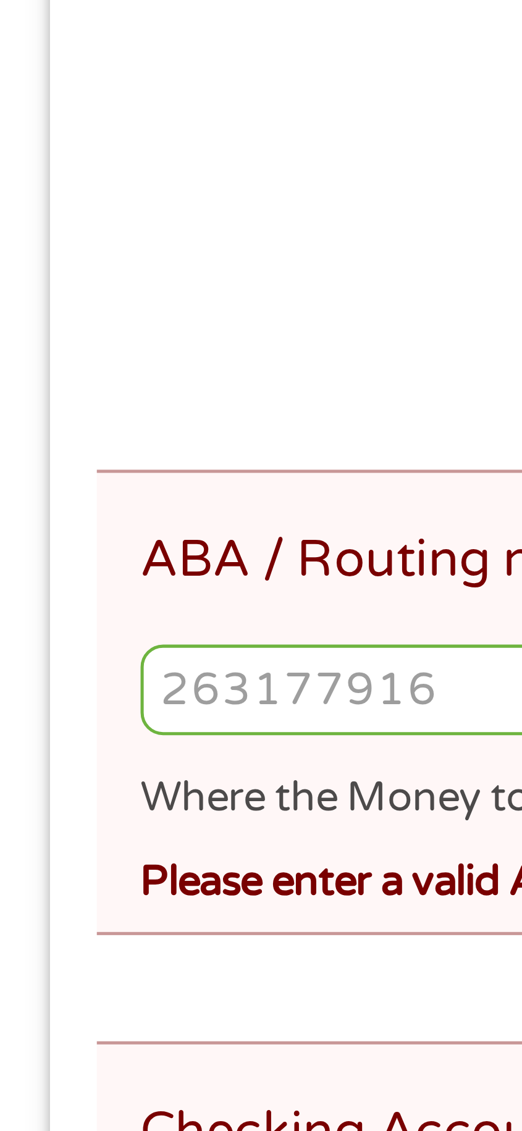
click at [93, 437] on input "ABA / Routing number *" at bounding box center [261, 432] width 444 height 19
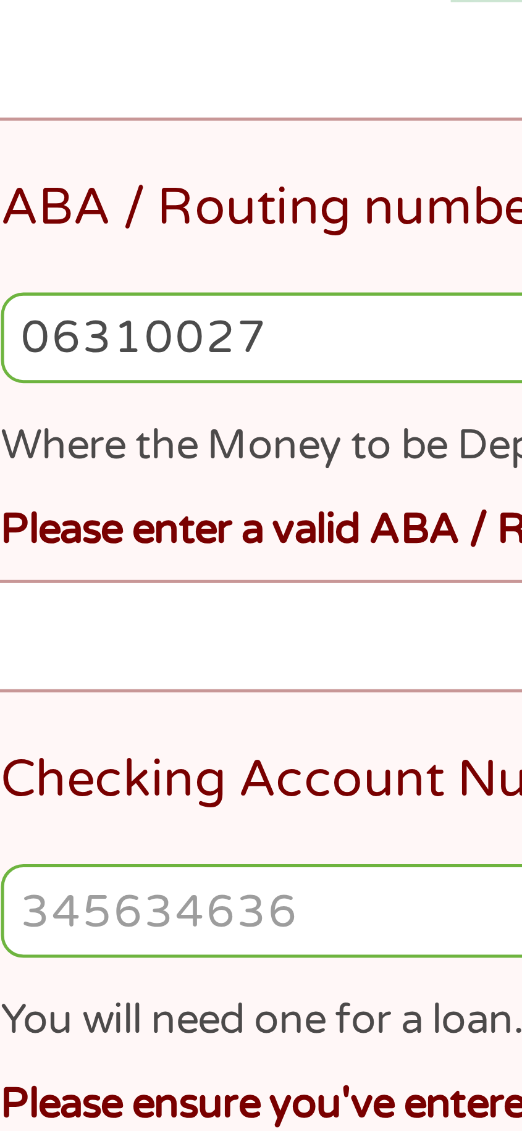
type input "063100277"
type input "BANK OF AMERICA NA"
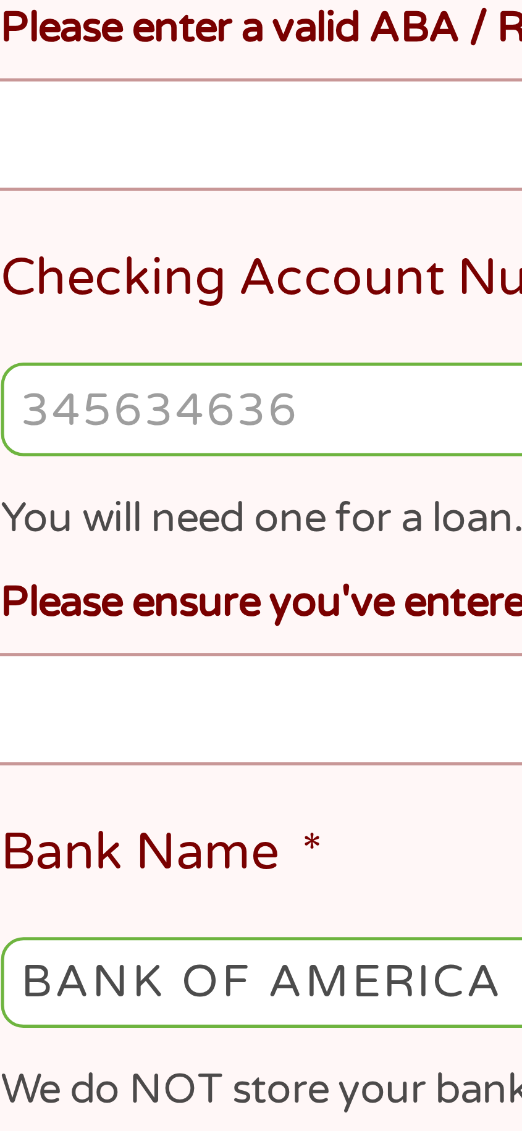
type input "063100277"
click at [113, 542] on input "Checking Account Number *" at bounding box center [261, 545] width 444 height 19
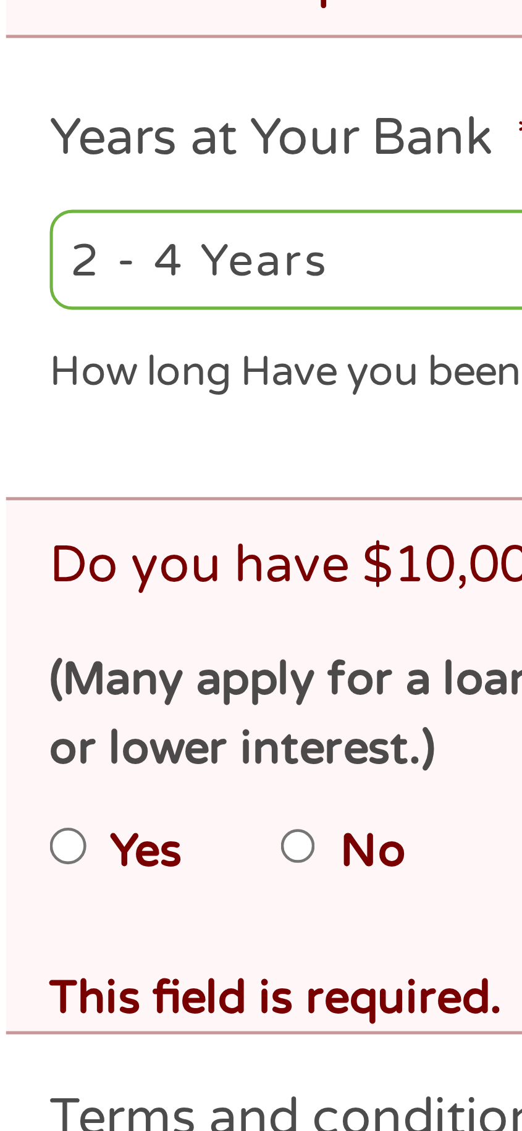
type input "229028649868"
click at [108, 741] on select "2 - 4 Years 6 - 12 Months 1 - 2 Years Over 4 Years" at bounding box center [145, 751] width 213 height 20
select select "60months"
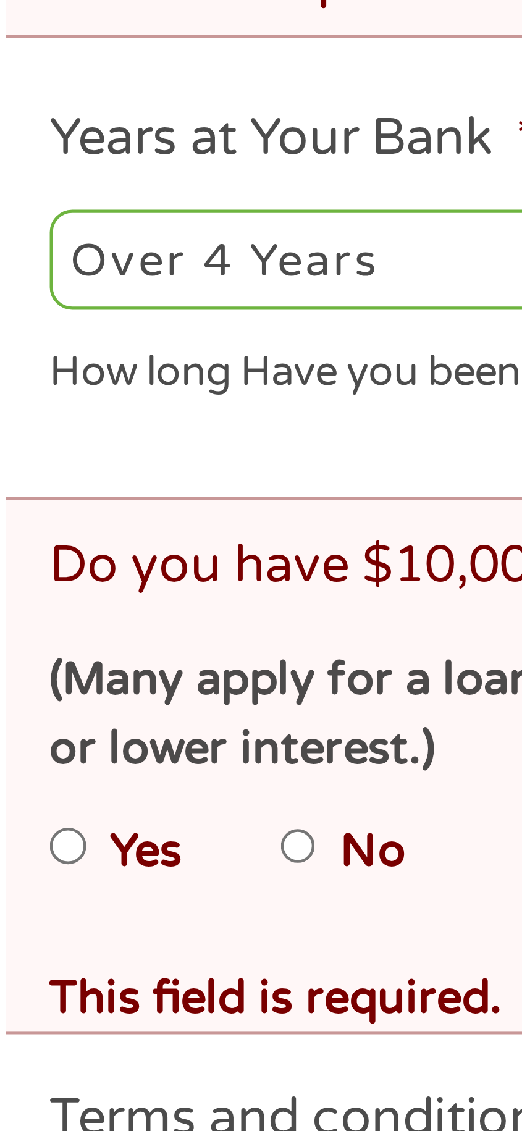
click at [39, 741] on select "2 - 4 Years 6 - 12 Months 1 - 2 Years Over 4 Years" at bounding box center [145, 751] width 213 height 20
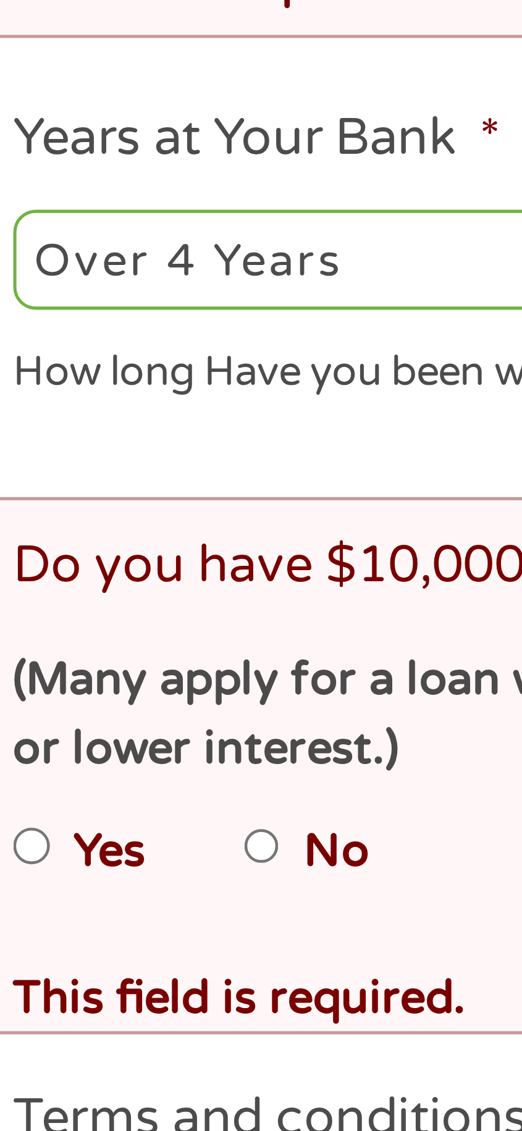
click at [92, 859] on input "No" at bounding box center [88, 866] width 7 height 15
radio input "true"
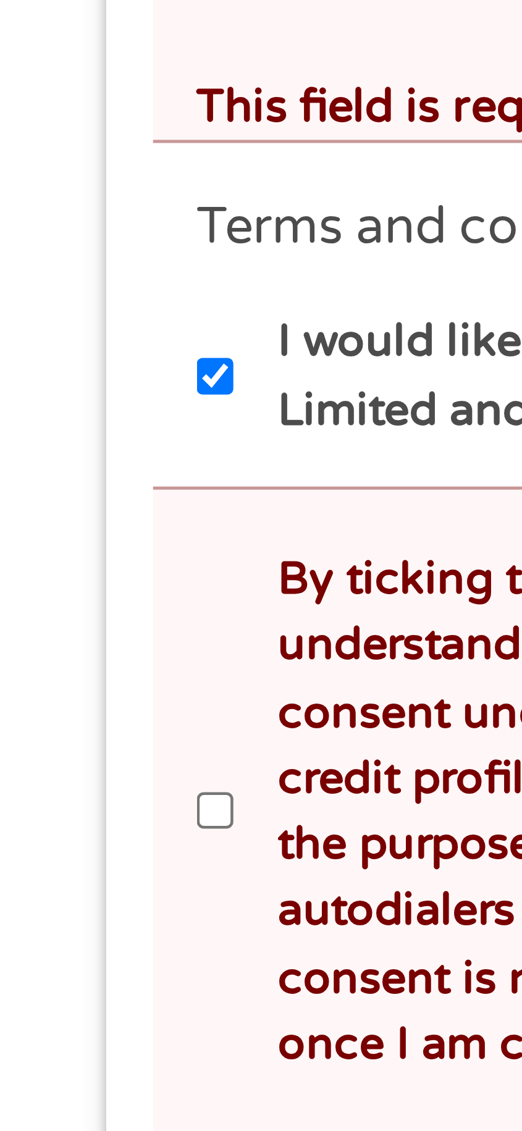
click at [46, 1029] on input "By ticking this box, I confirm I am at least [DEMOGRAPHIC_DATA]. I confirm I ha…" at bounding box center [42, 1036] width 7 height 15
checkbox input "true"
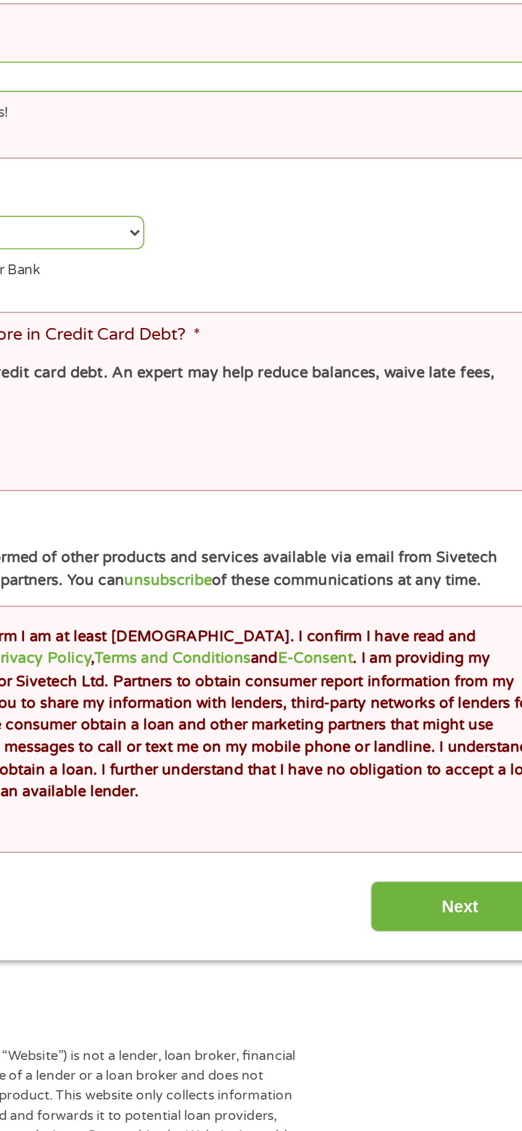
scroll to position [153, 0]
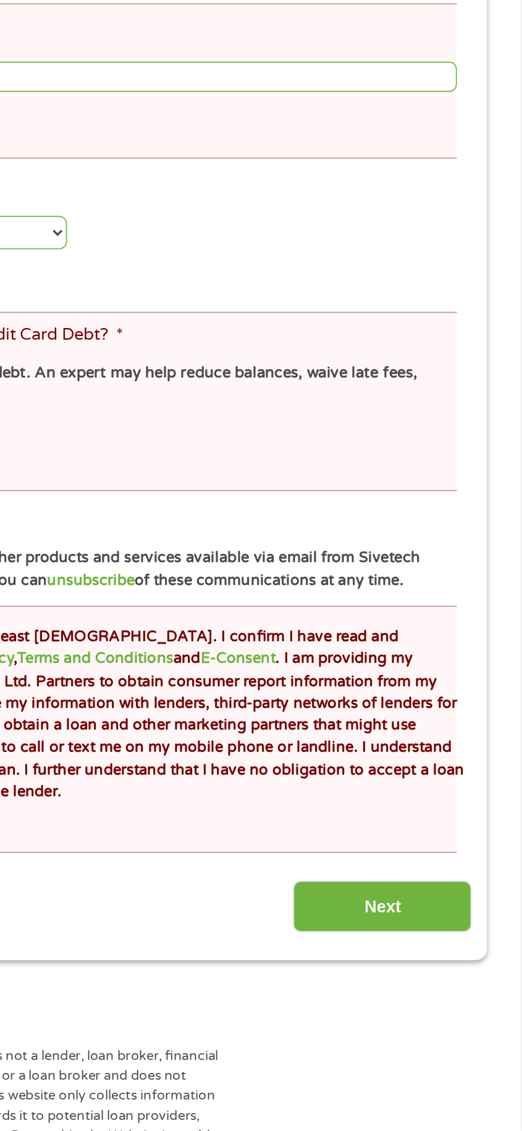
click at [466, 1011] on div "This field is hidden when viewing the form gclid EAIaIQobChMI-p6ohYuikAMVQ6NaBR…" at bounding box center [261, 528] width 480 height 1003
click at [449, 983] on input "Next" at bounding box center [439, 998] width 106 height 30
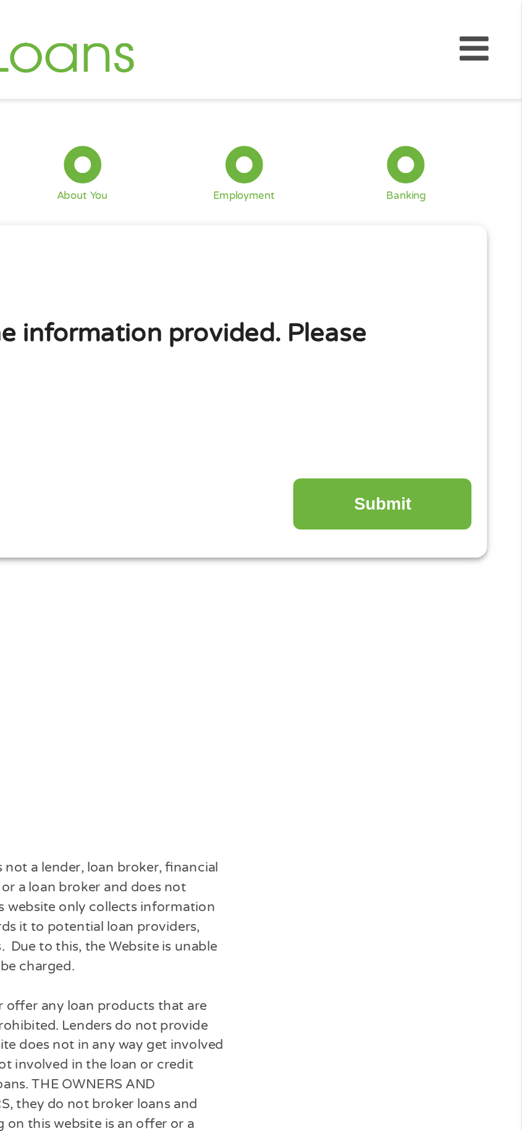
scroll to position [0, 0]
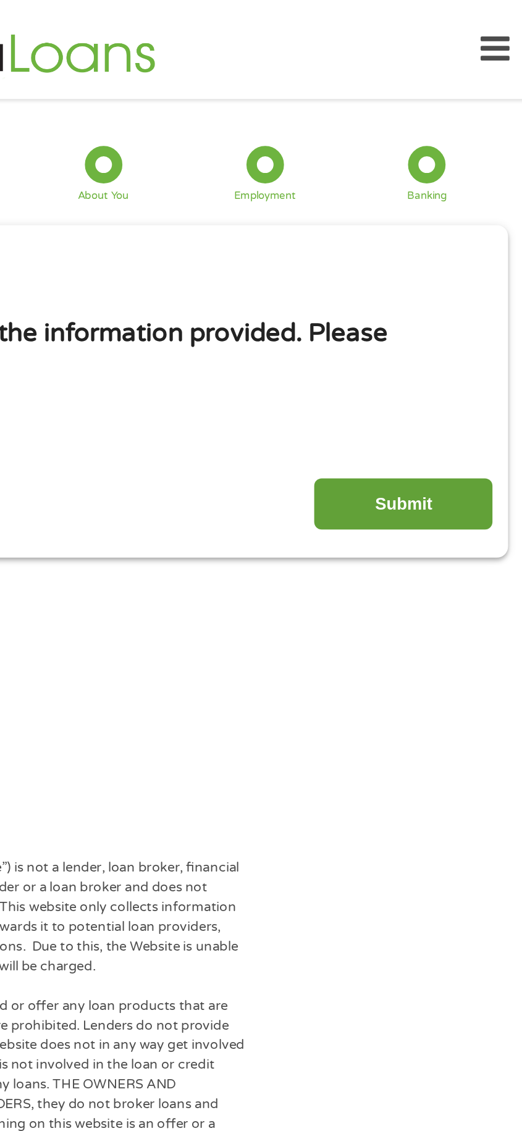
click at [453, 288] on input "Submit" at bounding box center [439, 299] width 106 height 30
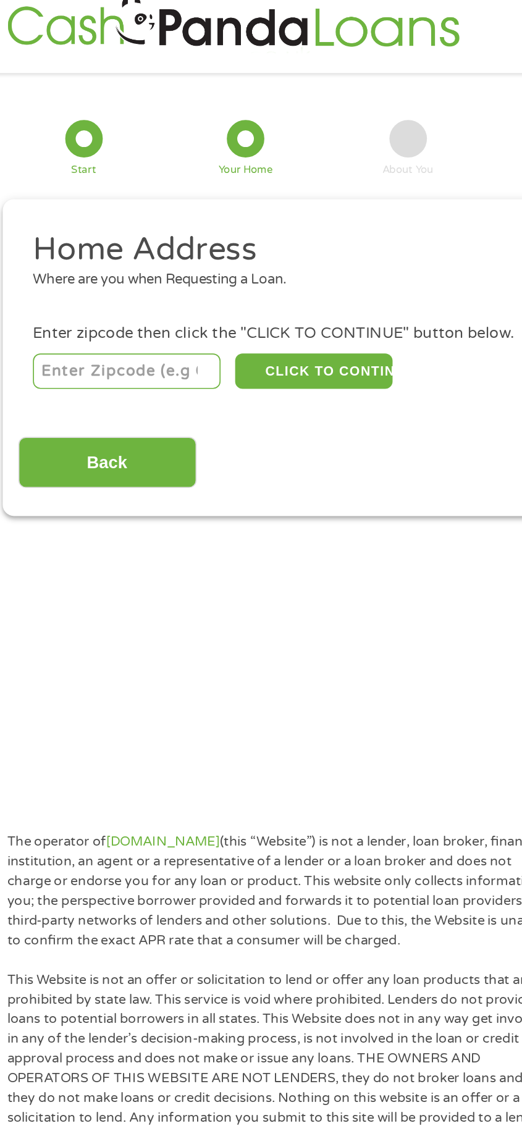
click at [79, 219] on input "number" at bounding box center [94, 219] width 111 height 21
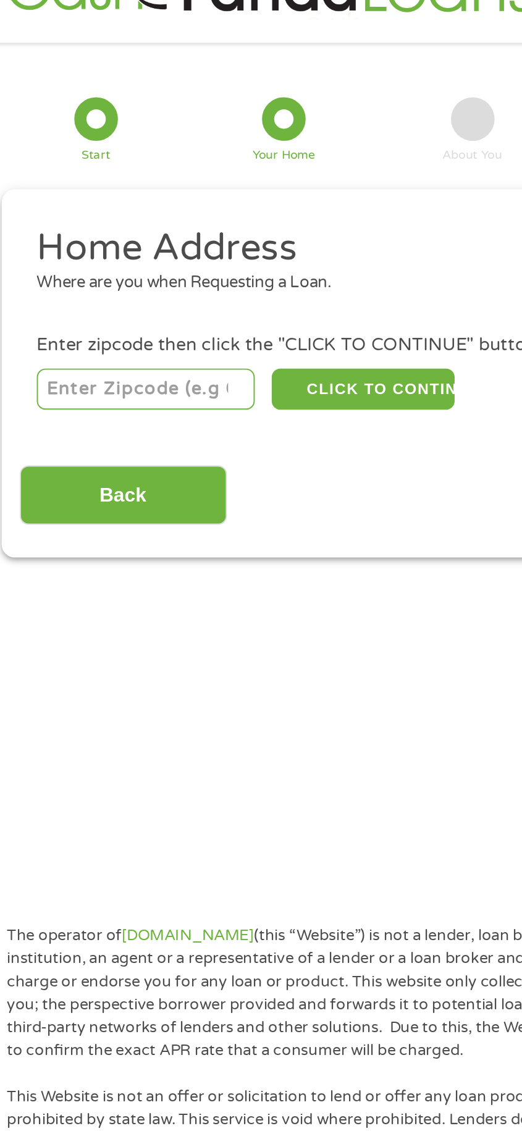
scroll to position [15, 0]
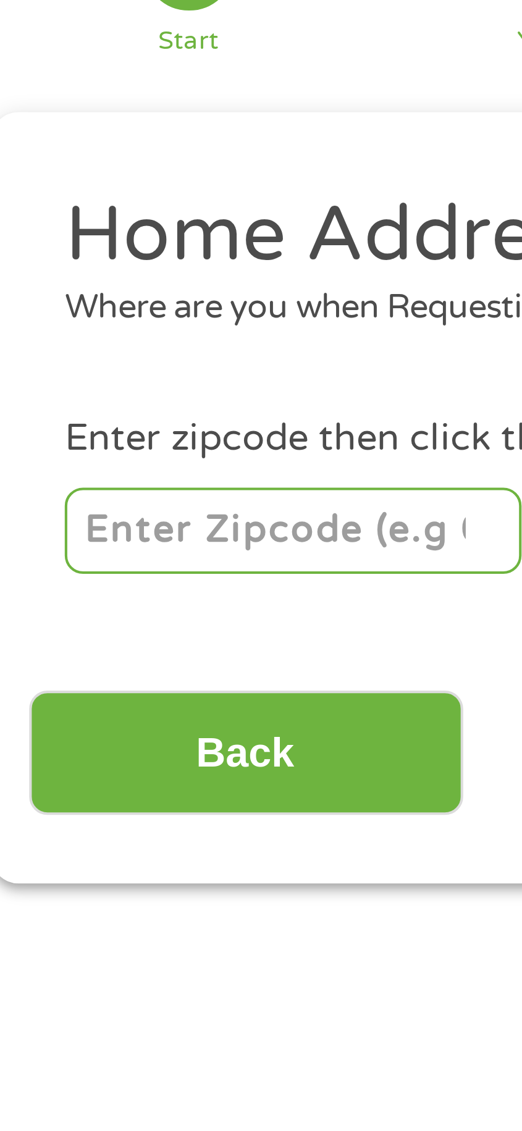
type input "34436"
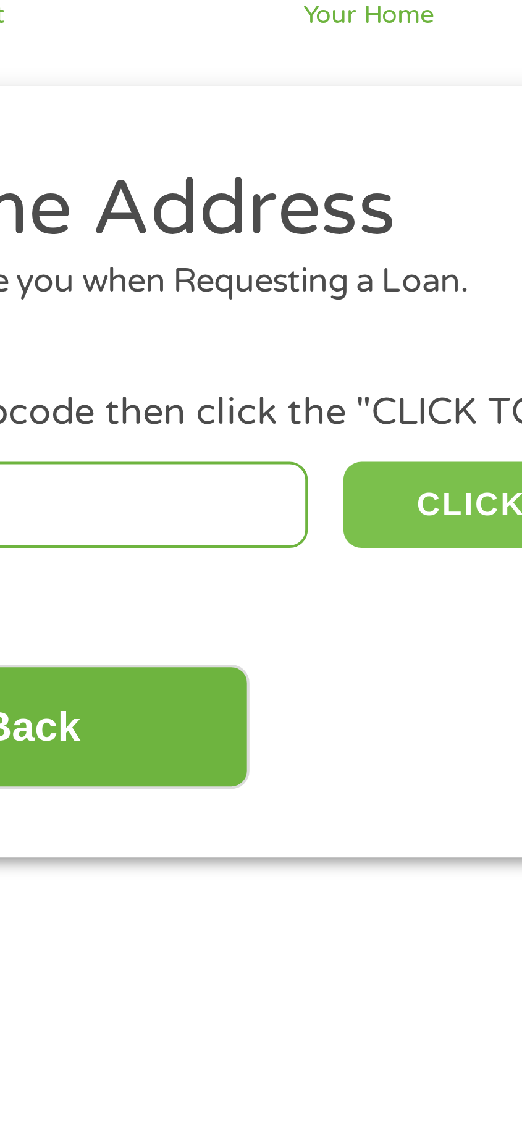
click at [185, 222] on button "CLICK TO CONTINUE" at bounding box center [205, 219] width 93 height 21
type input "34436"
type input "[GEOGRAPHIC_DATA]"
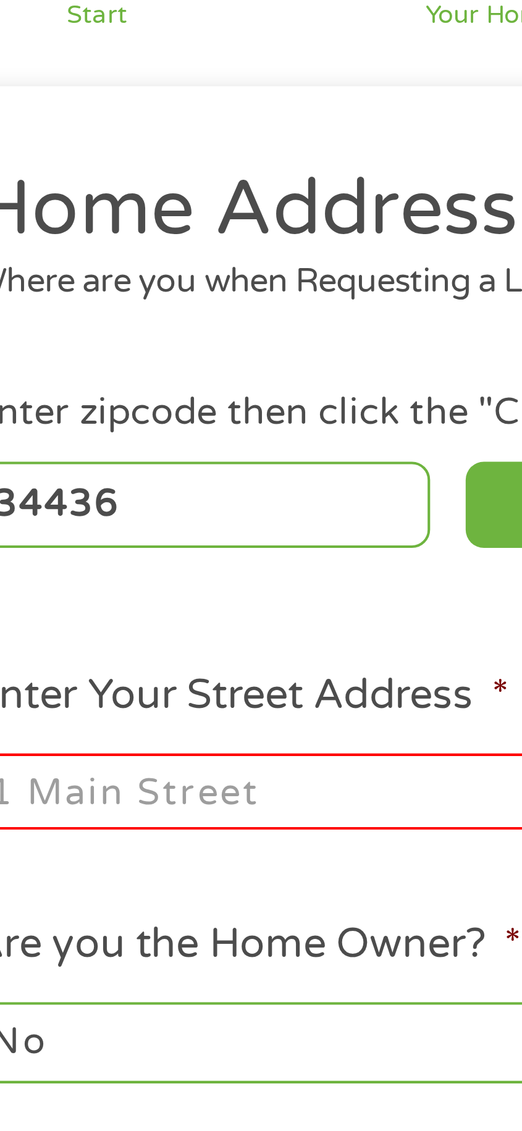
click at [127, 294] on input "Enter Your Street Address *" at bounding box center [145, 289] width 213 height 19
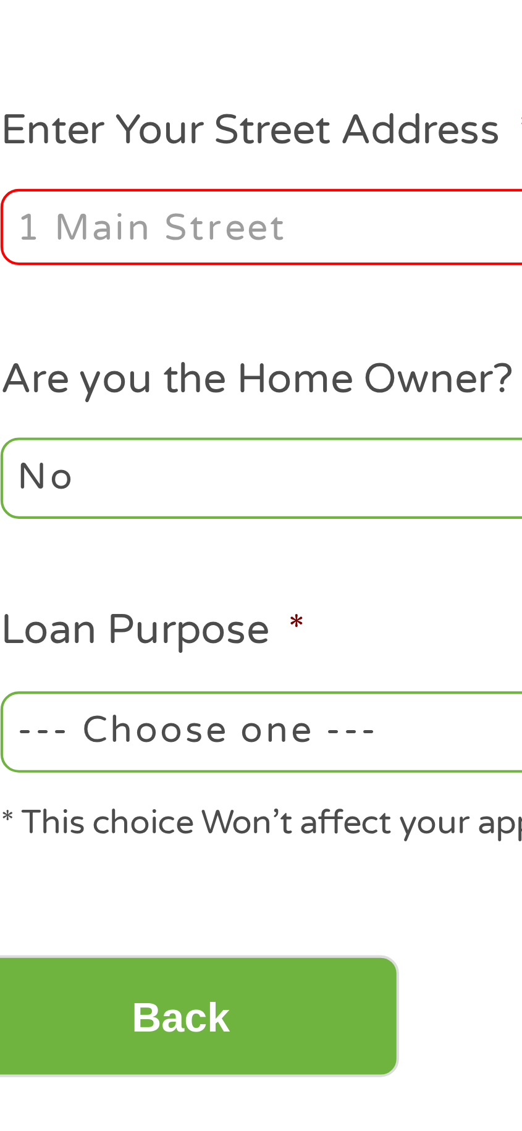
type input "[STREET_ADDRESS][US_STATE]"
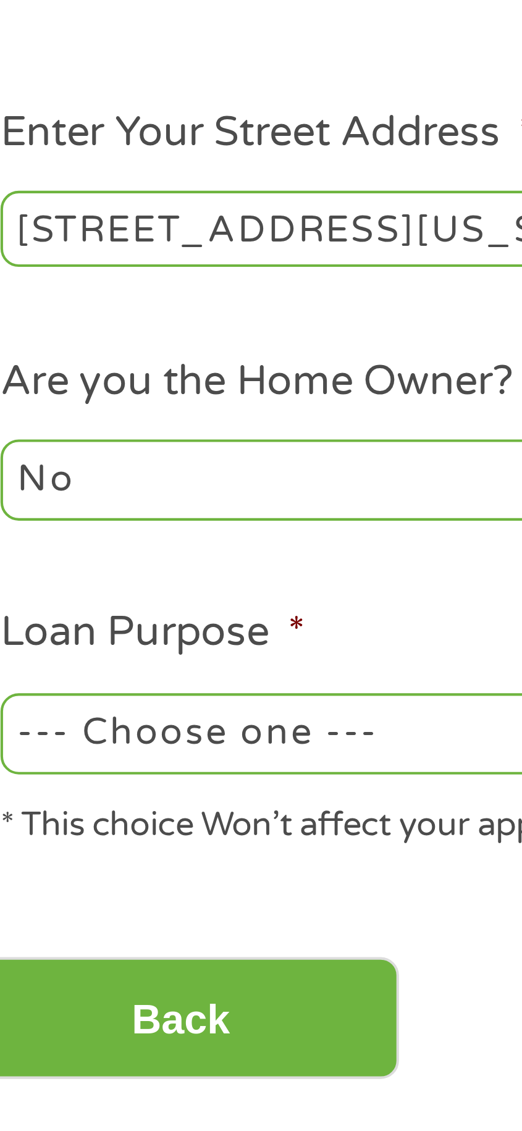
click at [98, 350] on select "No Yes" at bounding box center [145, 351] width 213 height 20
select select "yes"
click at [39, 342] on select "No Yes" at bounding box center [145, 351] width 213 height 20
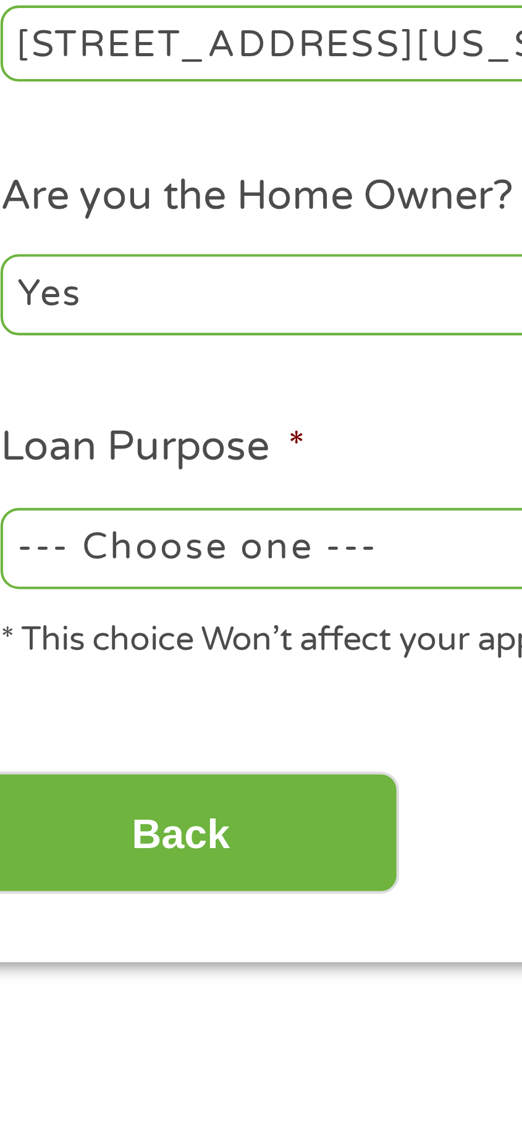
click at [114, 415] on select "--- Choose one --- Pay Bills Debt Consolidation Home Improvement Major Purchase…" at bounding box center [145, 413] width 213 height 20
select select "other"
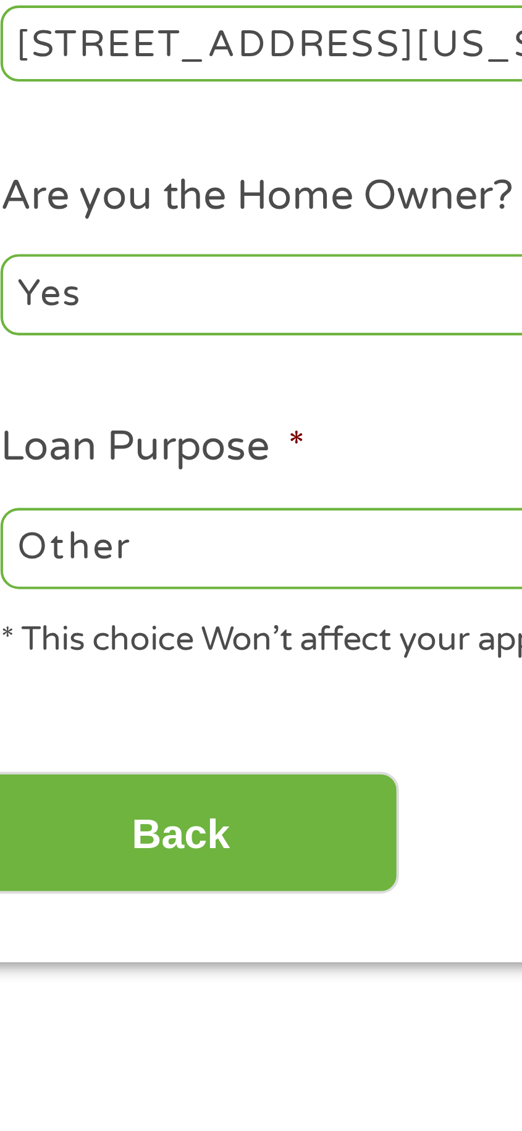
click at [39, 403] on select "--- Choose one --- Pay Bills Debt Consolidation Home Improvement Major Purchase…" at bounding box center [145, 413] width 213 height 20
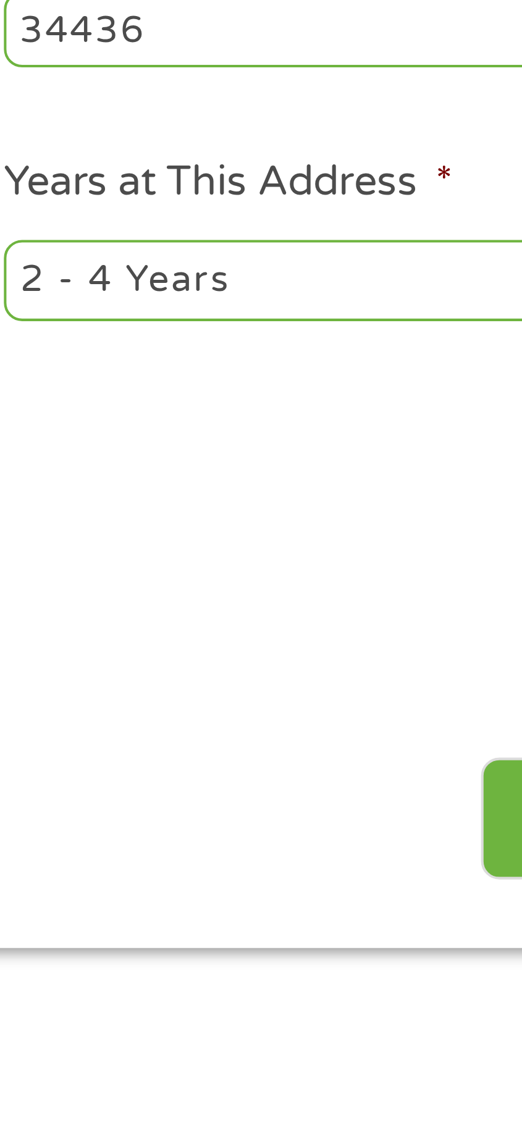
click at [338, 358] on select "1 Year or less 1 - 2 Years 2 - 4 Years Over 4 Years" at bounding box center [376, 351] width 213 height 20
select select "60months"
click at [270, 342] on select "1 Year or less 1 - 2 Years 2 - 4 Years Over 4 Years" at bounding box center [376, 351] width 213 height 20
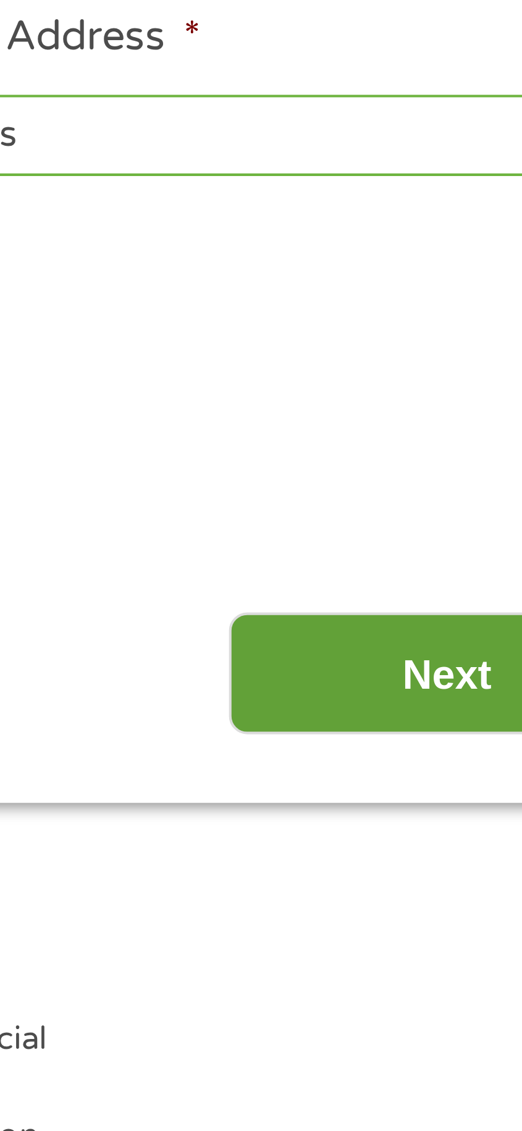
click at [432, 482] on input "Next" at bounding box center [439, 482] width 106 height 30
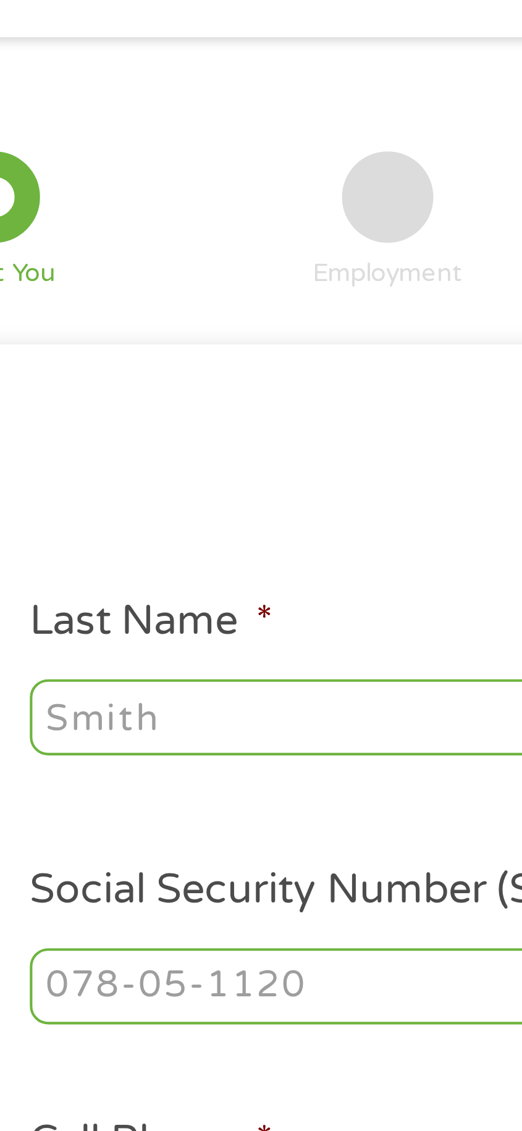
click at [333, 207] on input "Last Name *" at bounding box center [376, 209] width 213 height 19
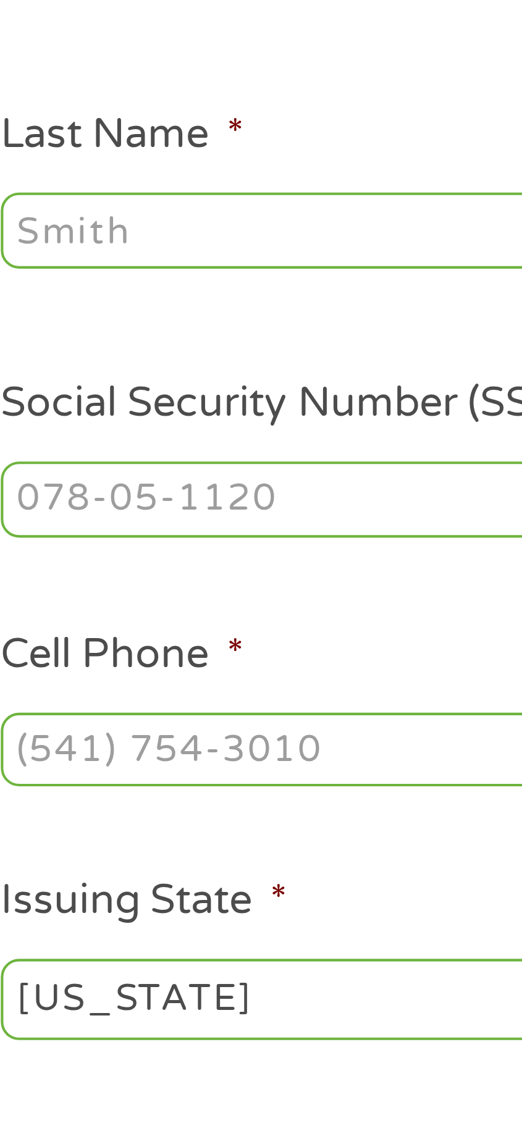
type input "[PERSON_NAME]"
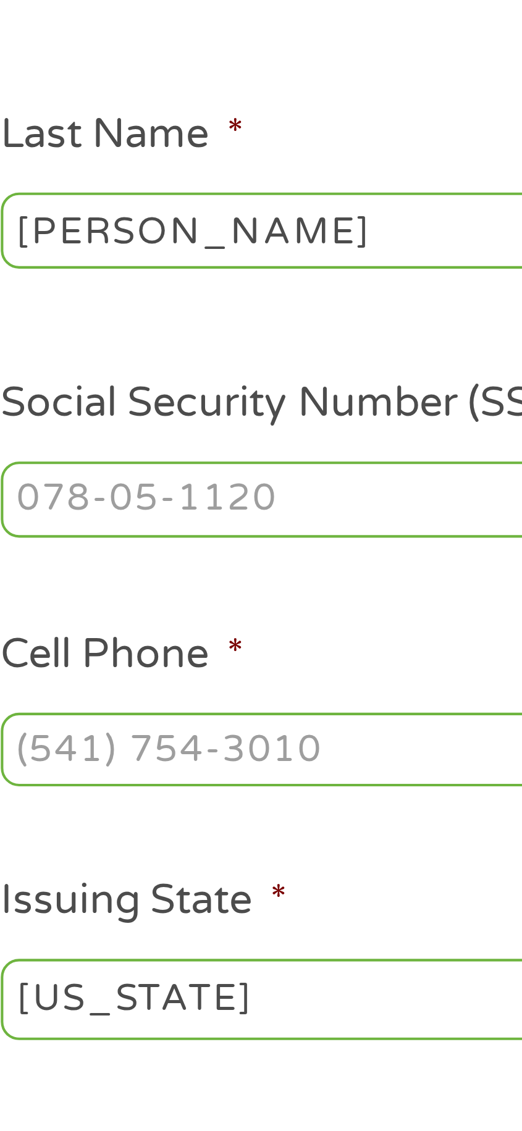
type input "[PERSON_NAME]"
type input "[EMAIL_ADDRESS][DOMAIN_NAME]"
type input "[PHONE_NUMBER]"
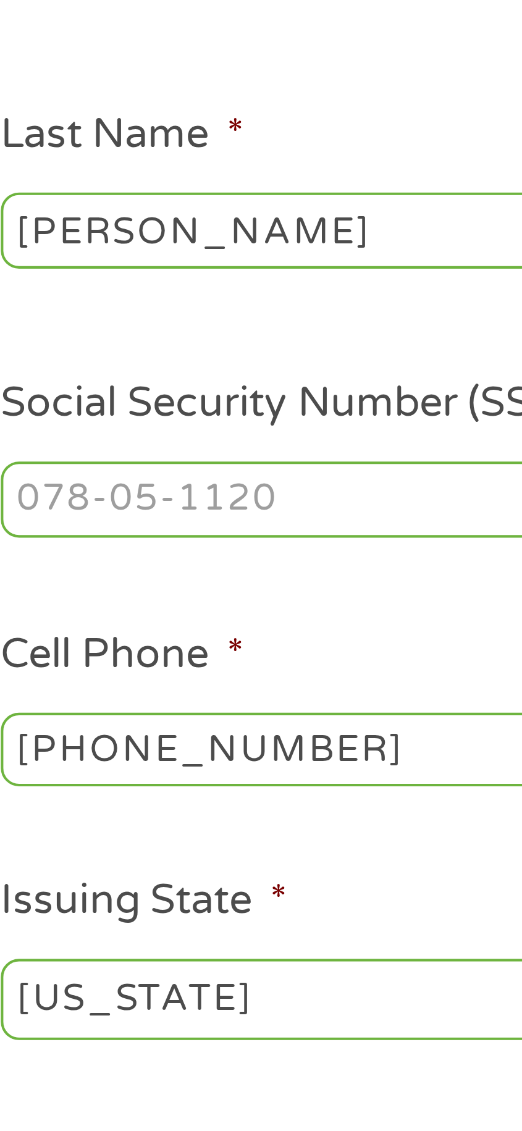
click at [310, 284] on input "Social Security Number (SSN) *" at bounding box center [376, 274] width 213 height 19
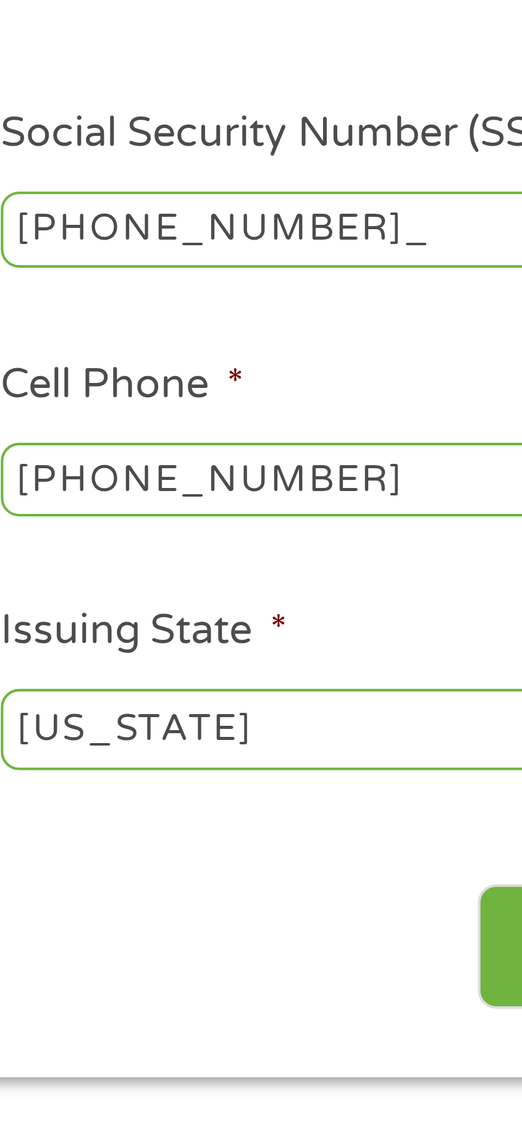
type input "372-80-5188"
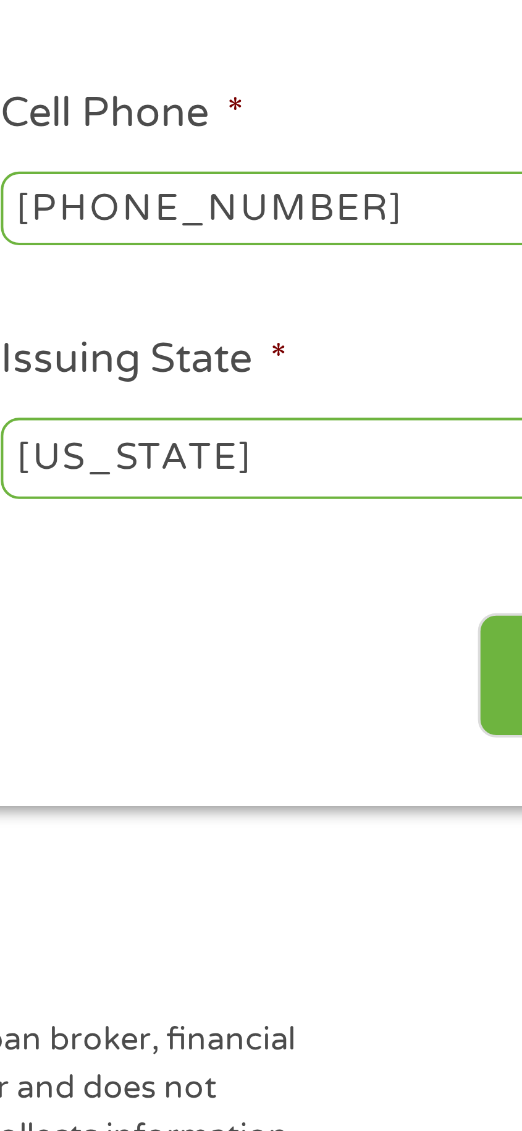
click at [365, 341] on input "[PHONE_NUMBER]" at bounding box center [376, 335] width 213 height 19
click at [364, 367] on li "Issuing State * Alabama Alaska Arizona Arkansas California Colorado Connecticut…" at bounding box center [376, 386] width 231 height 44
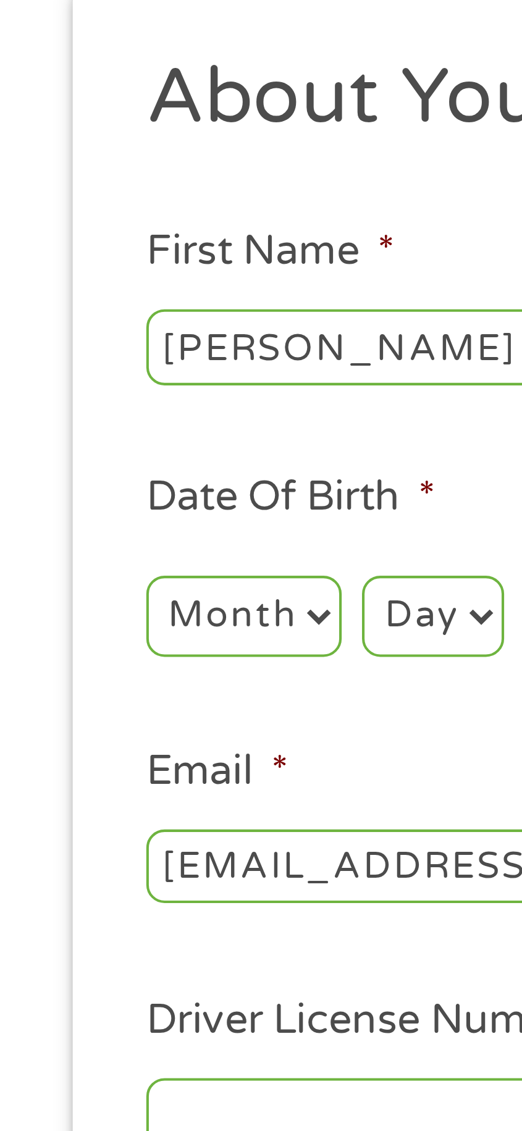
click at [67, 282] on select "Month 1 2 3 4 5 6 7 8 9 10 11 12" at bounding box center [63, 274] width 48 height 20
select select "3"
click at [39, 264] on select "Month 1 2 3 4 5 6 7 8 9 10 11 12" at bounding box center [63, 274] width 48 height 20
click at [112, 279] on select "Day 1 2 3 4 5 6 7 8 9 10 11 12 13 14 15 16 17 18 19 20 21 22 23 24 25 26 27 28 …" at bounding box center [108, 274] width 34 height 20
select select "19"
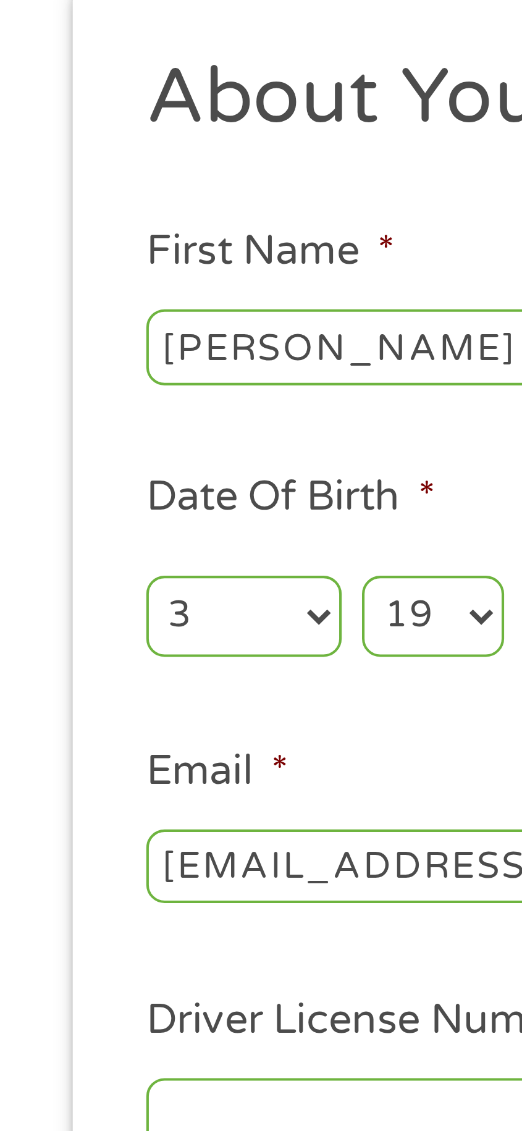
click at [91, 264] on select "Day 1 2 3 4 5 6 7 8 9 10 11 12 13 14 15 16 17 18 19 20 21 22 23 24 25 26 27 28 …" at bounding box center [108, 274] width 34 height 20
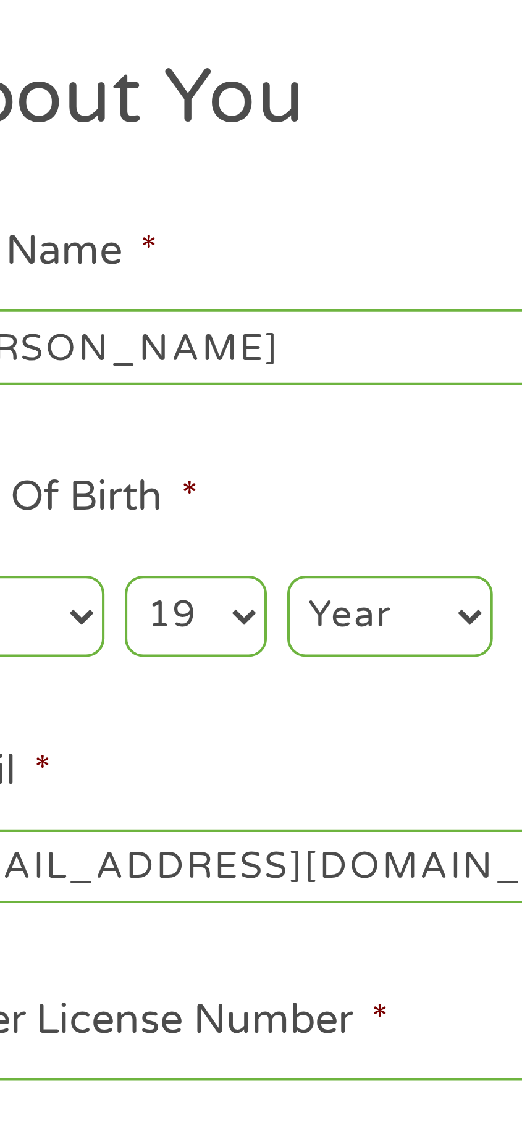
click at [161, 280] on select "Year [DATE] 2006 2005 2004 2003 2002 2001 2000 1999 1998 1997 1996 1995 1994 19…" at bounding box center [156, 274] width 50 height 20
select select "1966"
click at [131, 264] on select "Year [DATE] 2006 2005 2004 2003 2002 2001 2000 1999 1998 1997 1996 1995 1994 19…" at bounding box center [156, 274] width 50 height 20
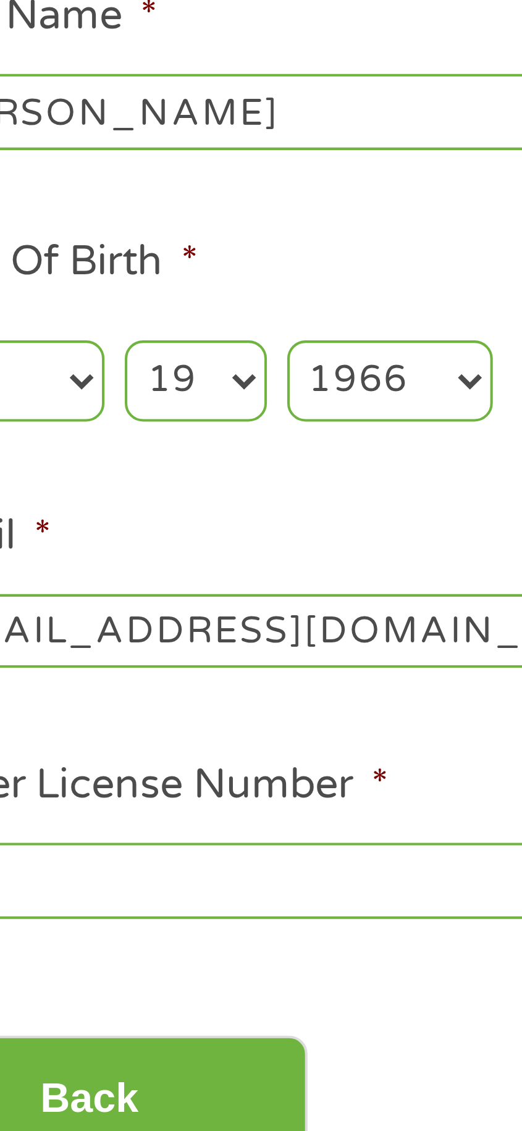
click at [129, 399] on input "Driver License Number *" at bounding box center [145, 396] width 213 height 19
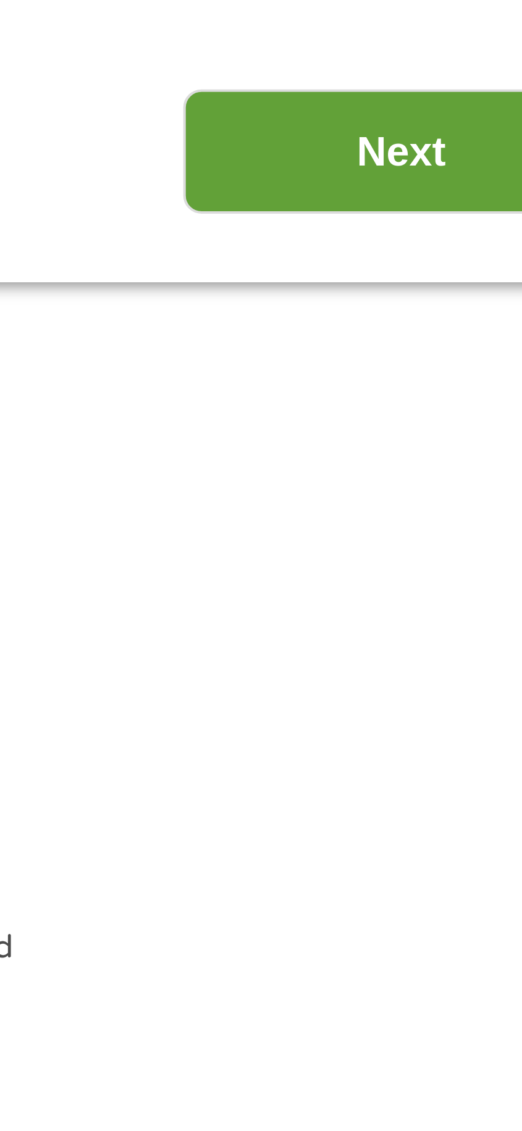
type input "C640179660990"
click at [437, 448] on input "Next" at bounding box center [439, 449] width 106 height 30
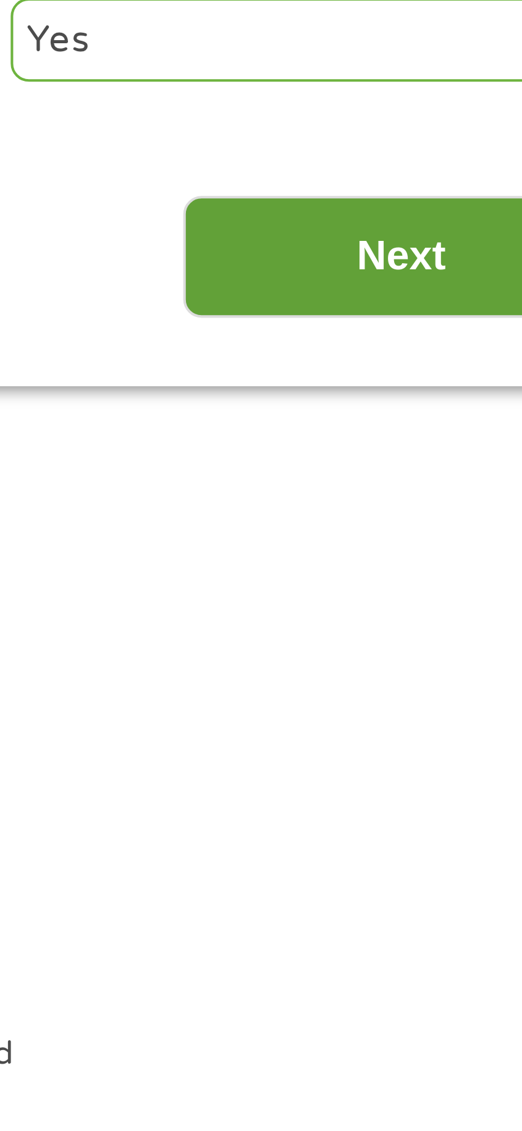
click at [447, 469] on input "Next" at bounding box center [439, 475] width 106 height 30
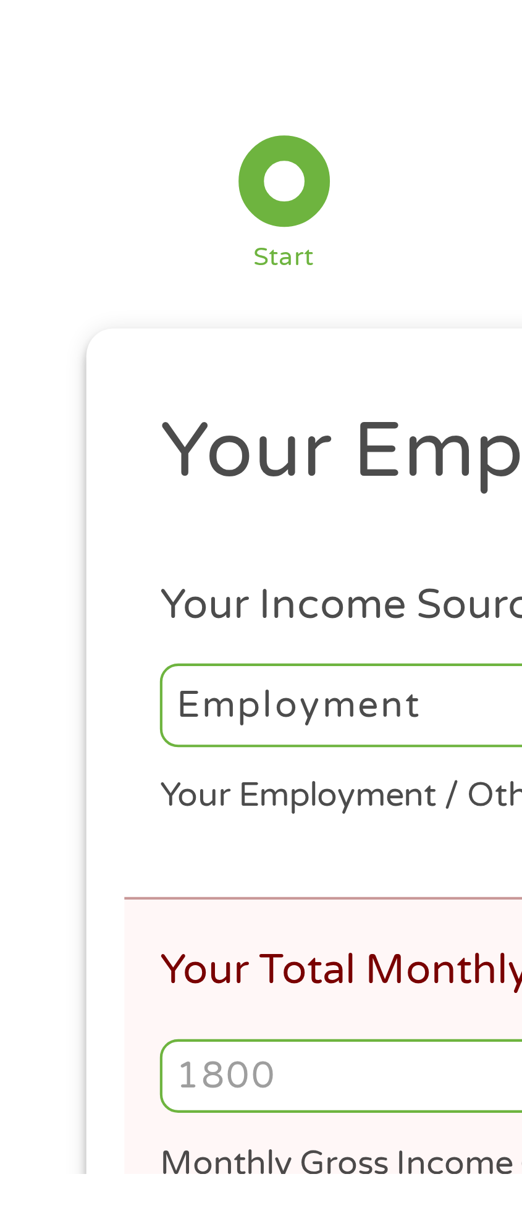
scroll to position [15, 0]
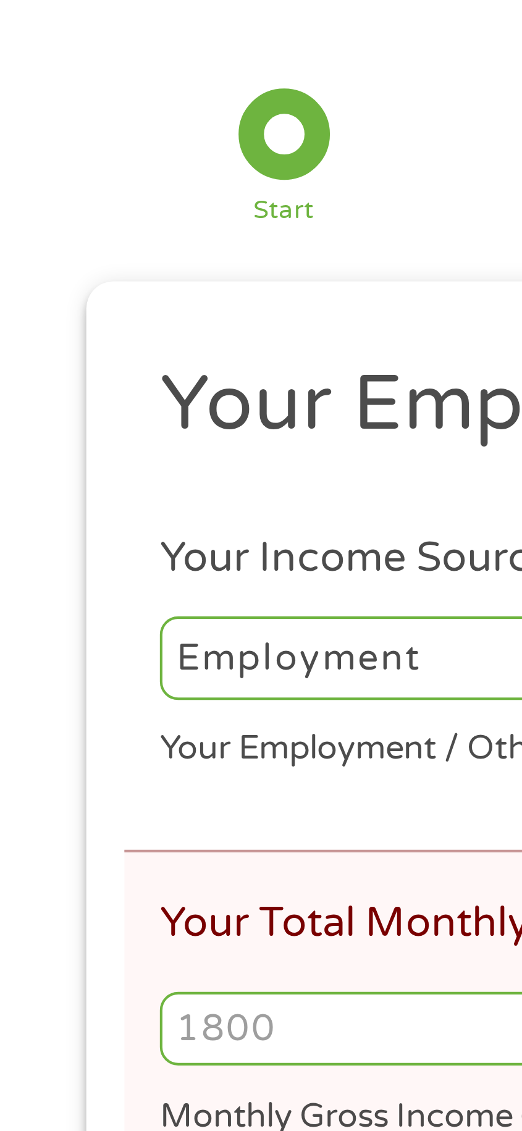
click at [85, 260] on select "--- Choose one --- Employment [DEMOGRAPHIC_DATA] Benefits" at bounding box center [145, 256] width 213 height 20
click at [91, 351] on input "Your Total Monthly Income *" at bounding box center [261, 346] width 444 height 19
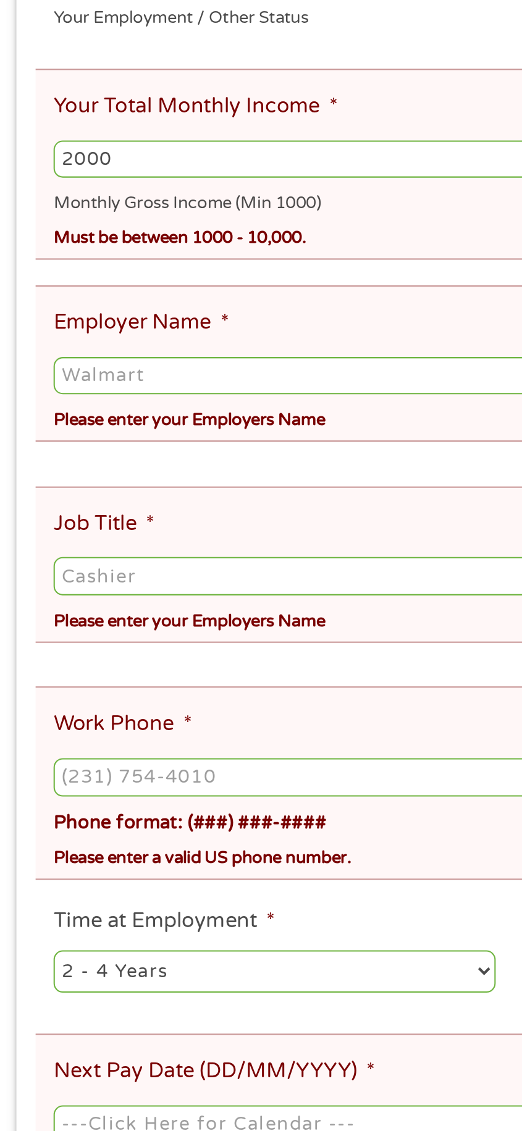
type input "2000"
click at [101, 454] on input "Employer Name *" at bounding box center [261, 451] width 444 height 19
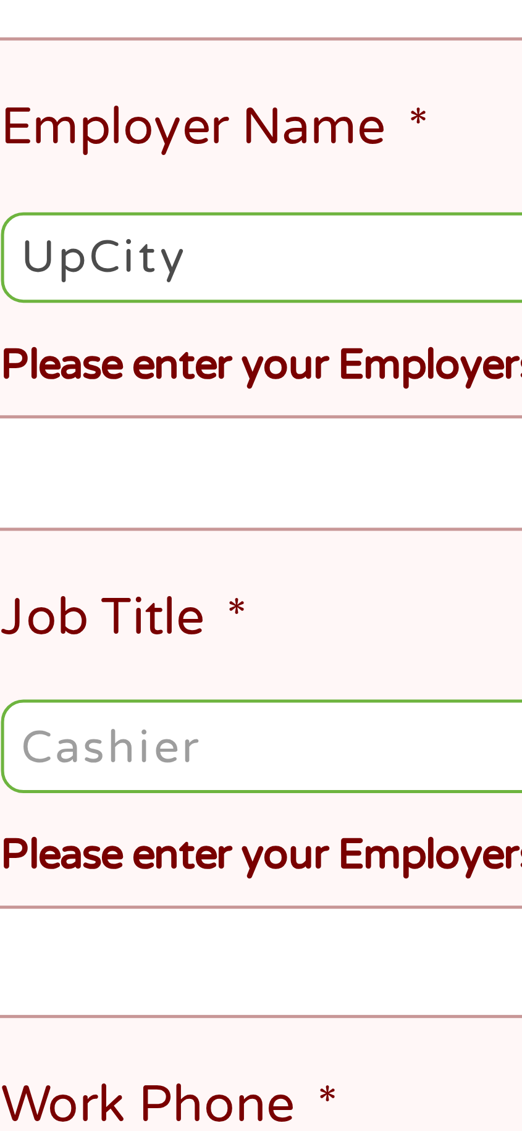
type input "UpCity"
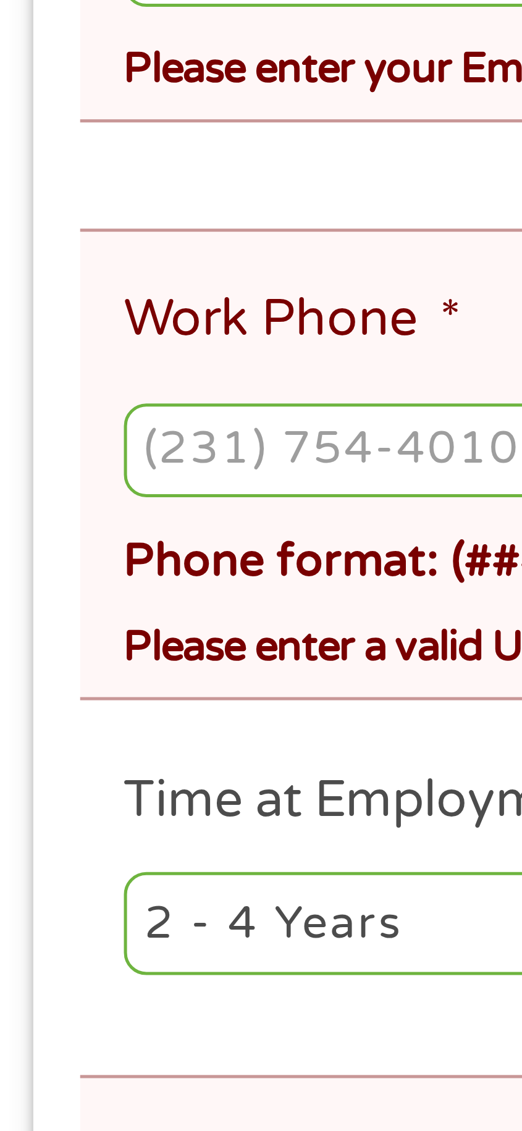
type input "Sales"
click at [58, 635] on input "Work Phone *" at bounding box center [261, 644] width 444 height 19
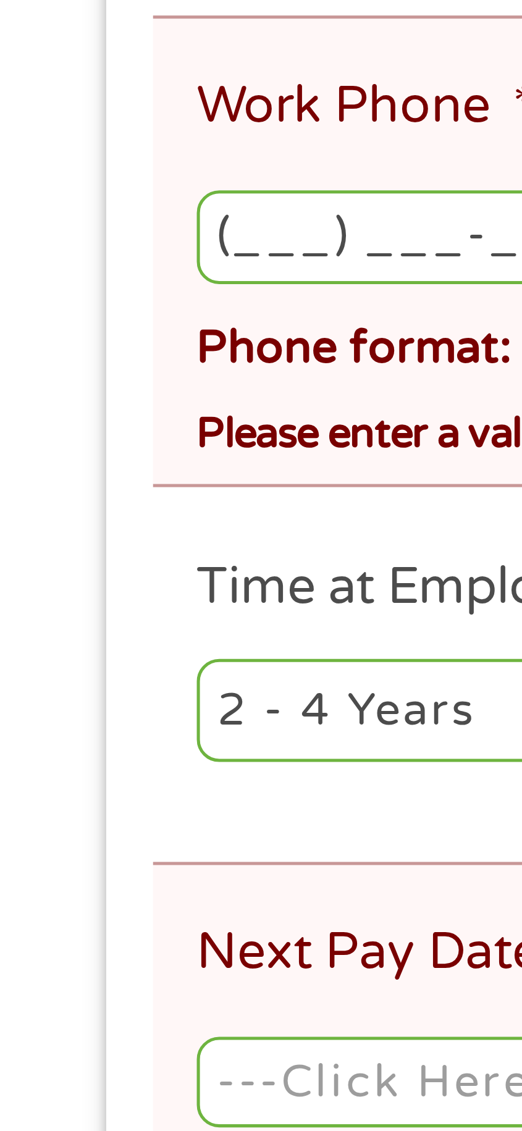
scroll to position [26, 0]
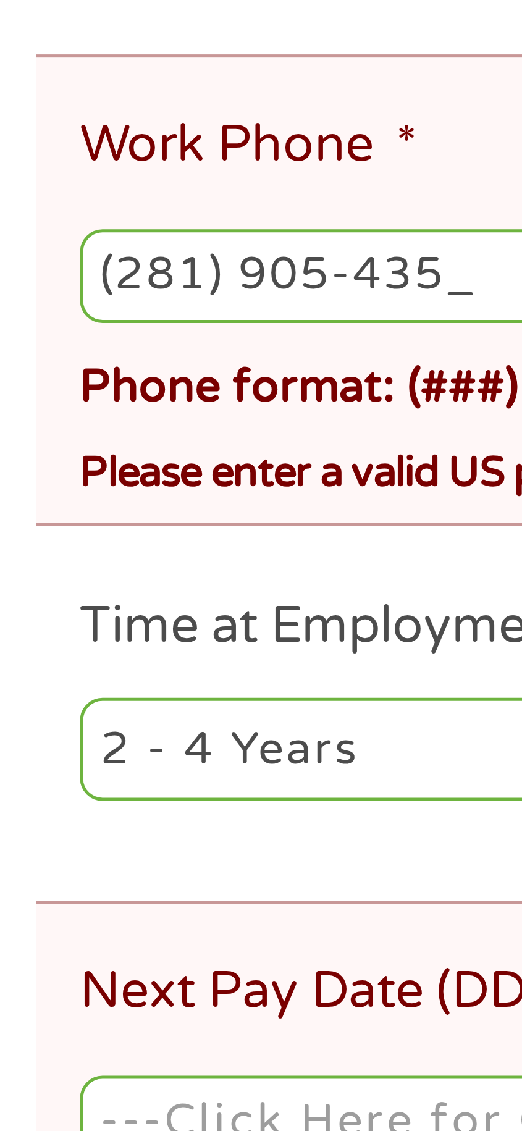
type input "[PHONE_NUMBER]"
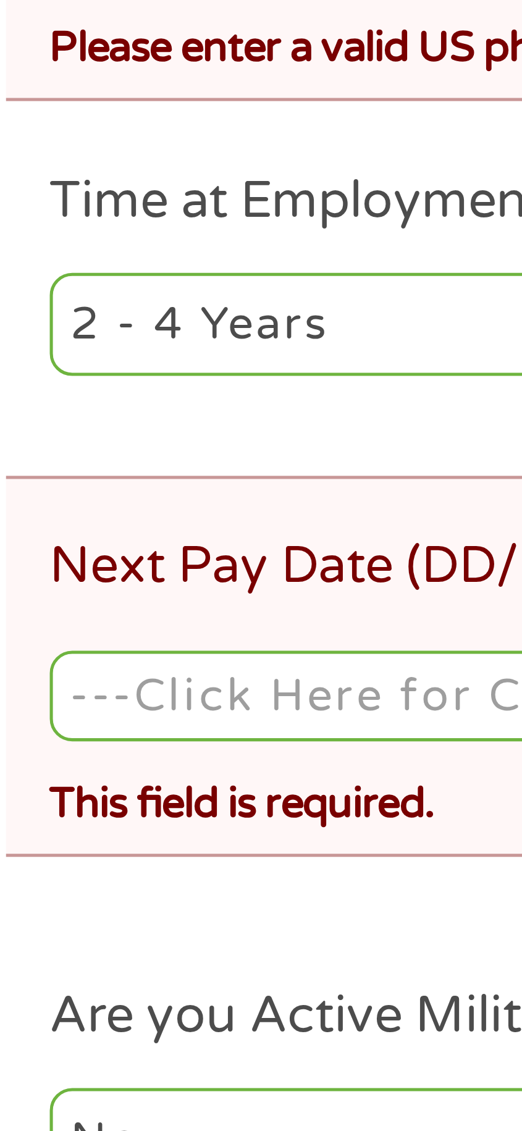
click at [96, 717] on select "--- Choose one --- 1 Year or less 1 - 2 Years 2 - 4 Years Over 4 Years" at bounding box center [145, 727] width 213 height 20
select select "12months"
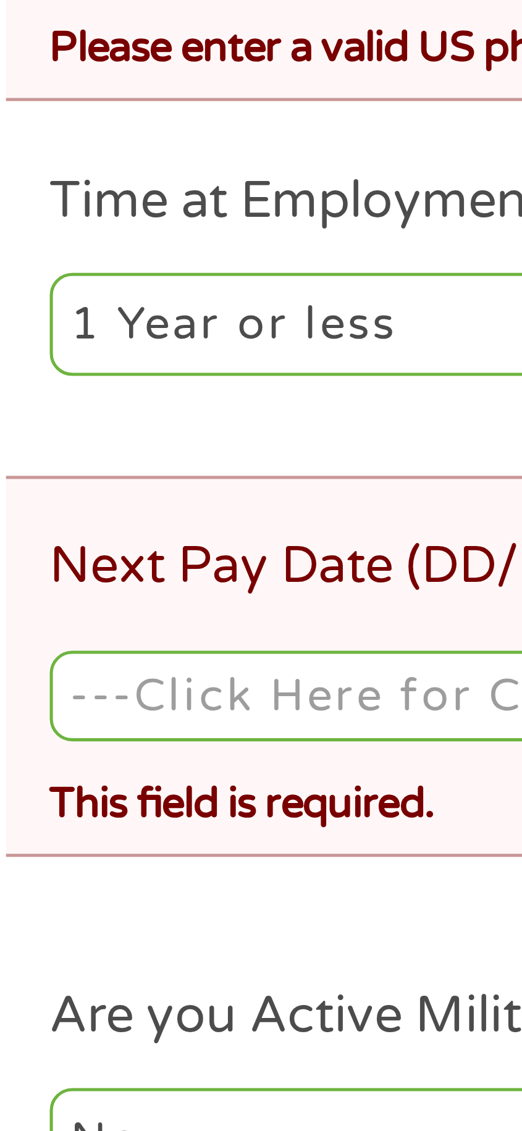
click at [39, 717] on select "--- Choose one --- 1 Year or less 1 - 2 Years 2 - 4 Years Over 4 Years" at bounding box center [145, 727] width 213 height 20
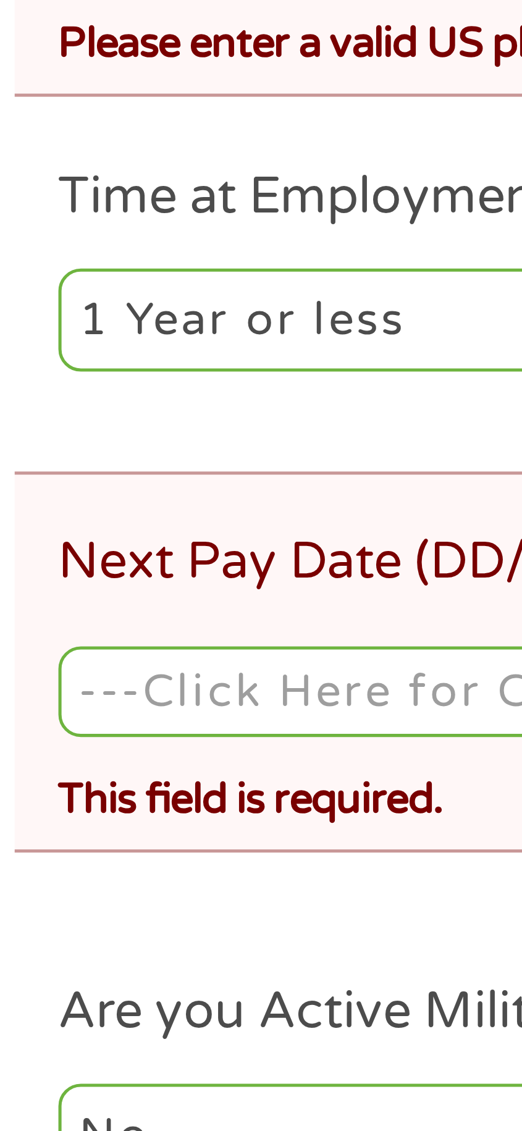
click at [95, 790] on body "Home Get Loan Offer How it works FAQs Blog Cash Loans Quick Loans Online Loans …" at bounding box center [261, 1134] width 522 height 2320
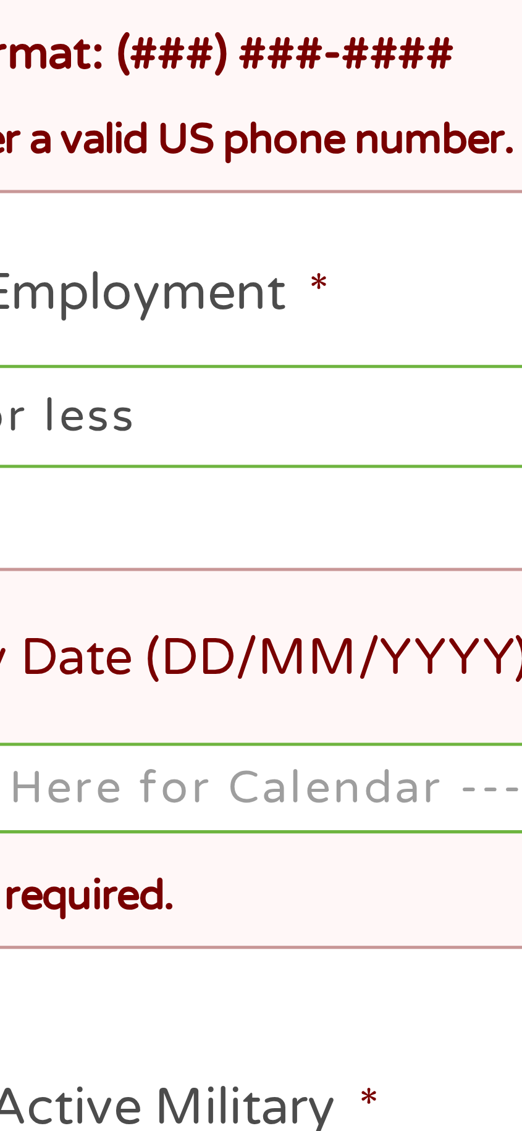
click at [151, 792] on input "Next Pay Date (DD/MM/YYYY) *" at bounding box center [261, 801] width 444 height 19
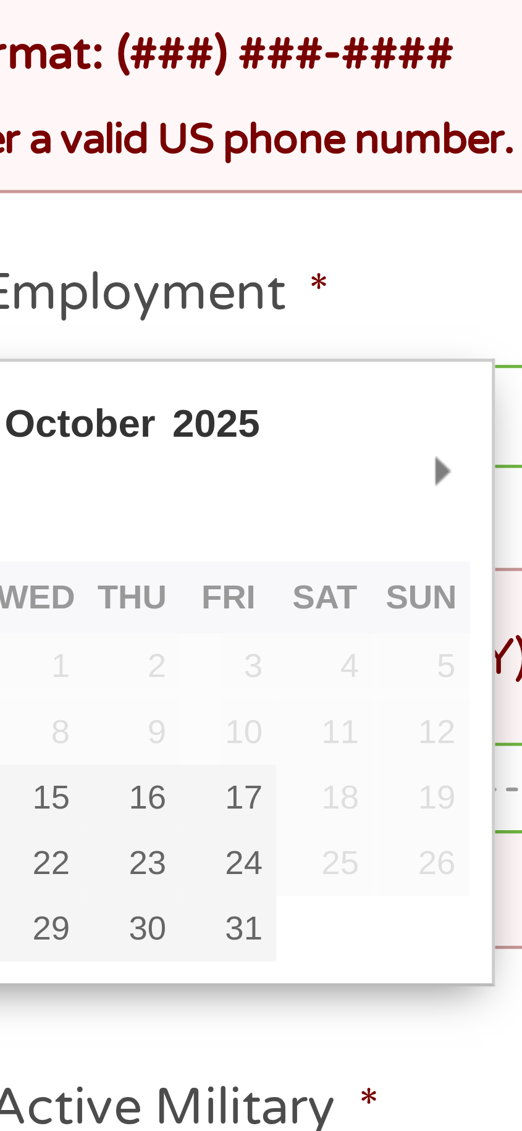
type input "[DATE]"
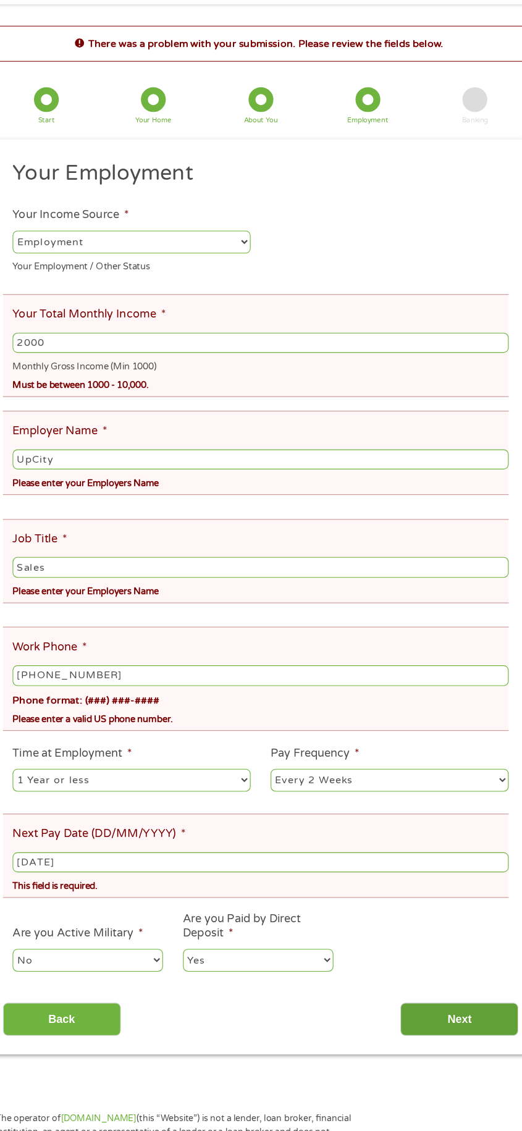
click at [434, 932] on input "Next" at bounding box center [439, 942] width 106 height 30
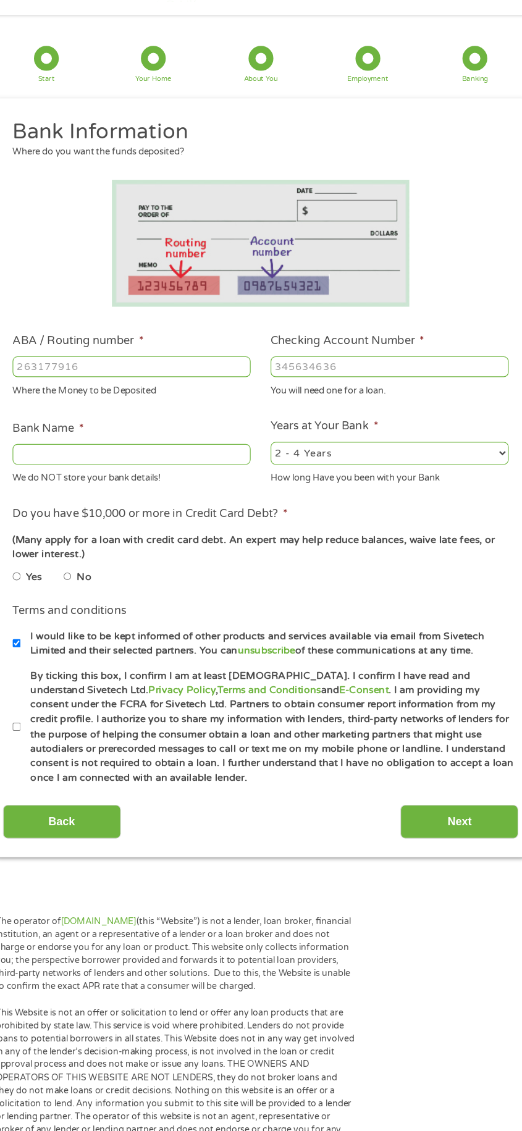
scroll to position [15, 0]
click at [174, 357] on input "ABA / Routing number *" at bounding box center [145, 358] width 213 height 19
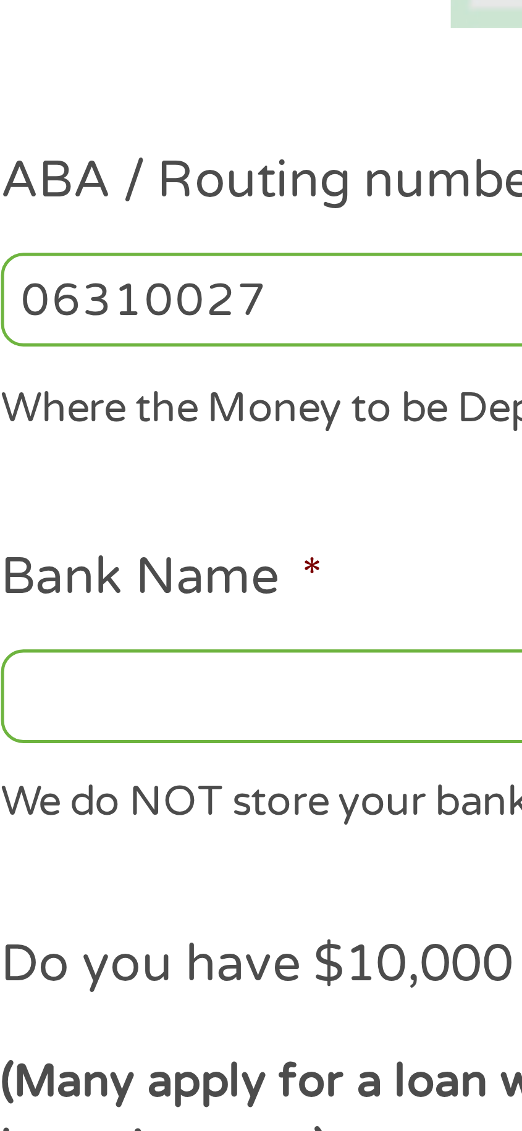
type input "063100277"
type input "BANK OF AMERICA NA"
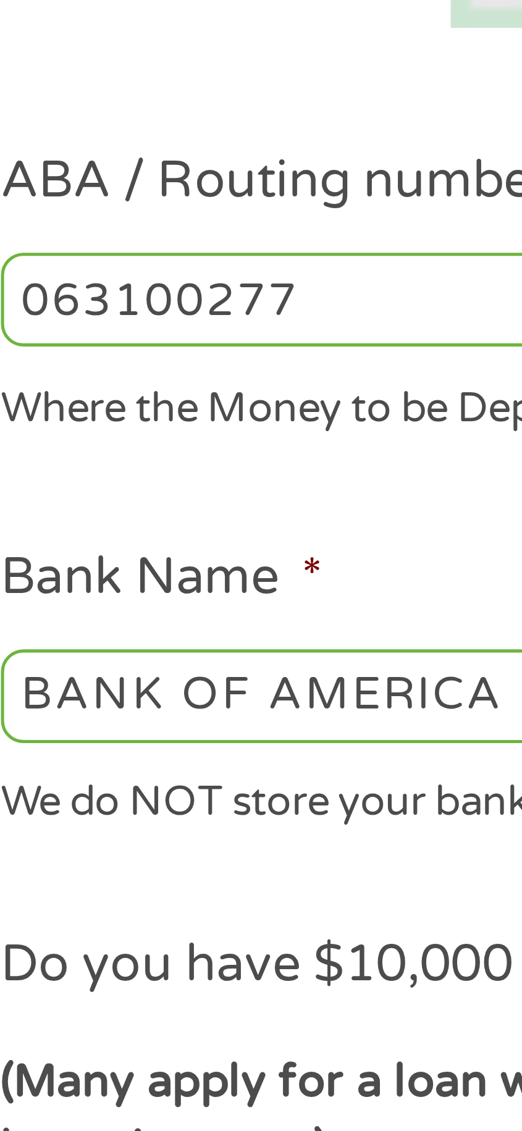
type input "063100277"
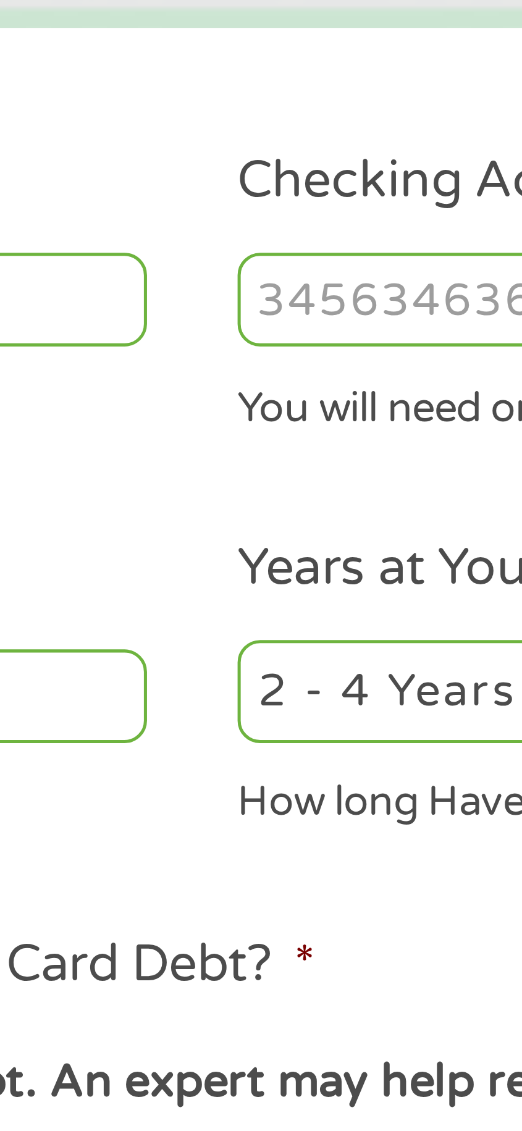
click at [286, 362] on input "Checking Account Number *" at bounding box center [376, 358] width 213 height 19
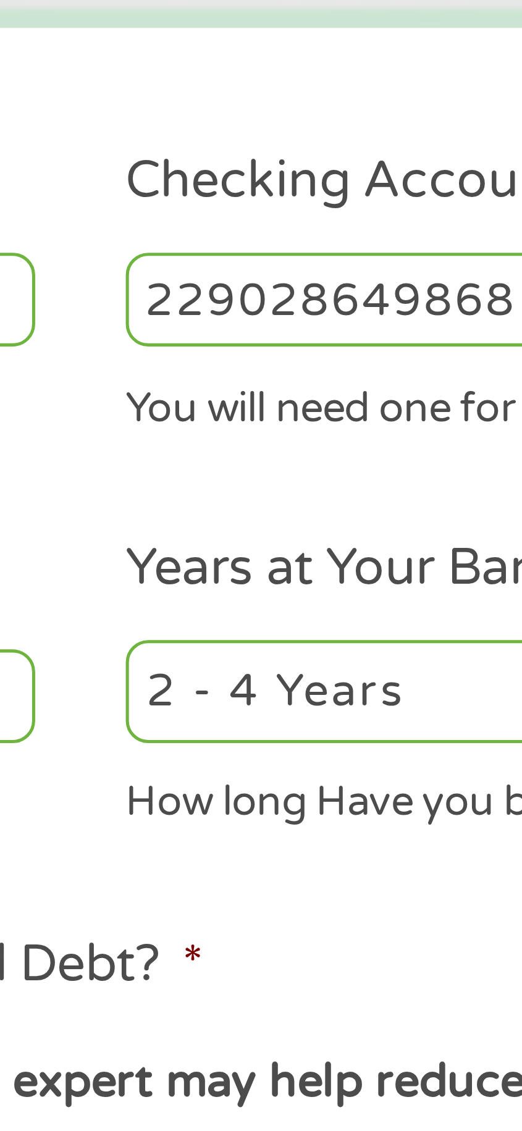
type input "229028649868"
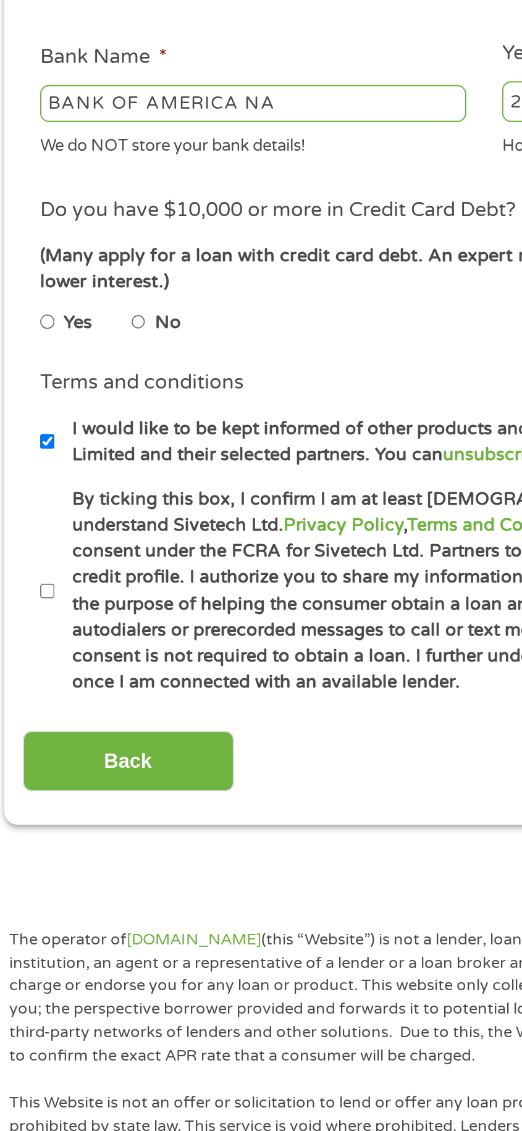
click at [92, 546] on input "No" at bounding box center [88, 546] width 7 height 15
radio input "true"
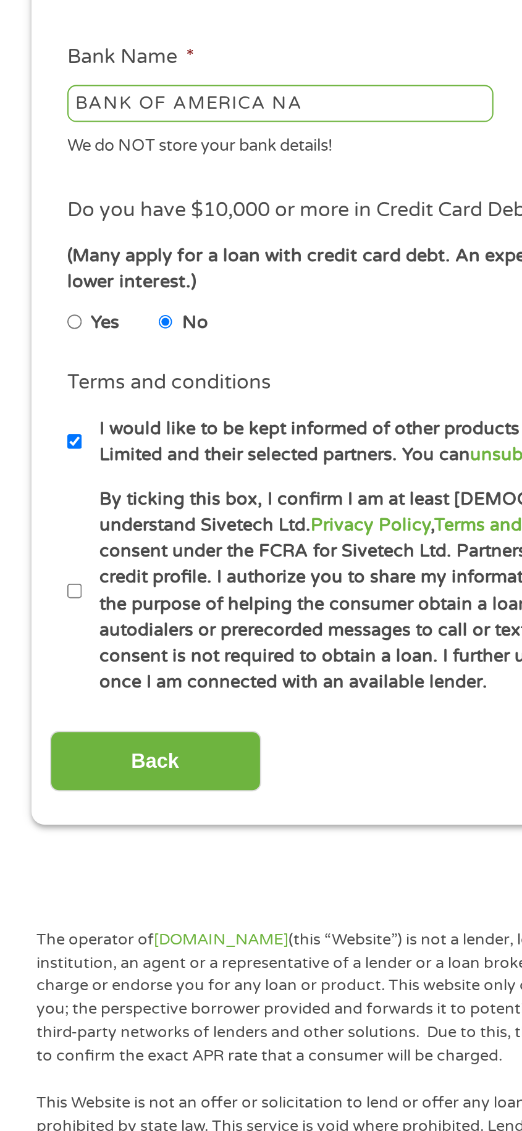
click at [50, 689] on label "By ticking this box, I confirm I am at least [DEMOGRAPHIC_DATA]. I confirm I ha…" at bounding box center [268, 680] width 444 height 105
click at [46, 688] on input "By ticking this box, I confirm I am at least [DEMOGRAPHIC_DATA]. I confirm I ha…" at bounding box center [42, 680] width 7 height 15
checkbox input "true"
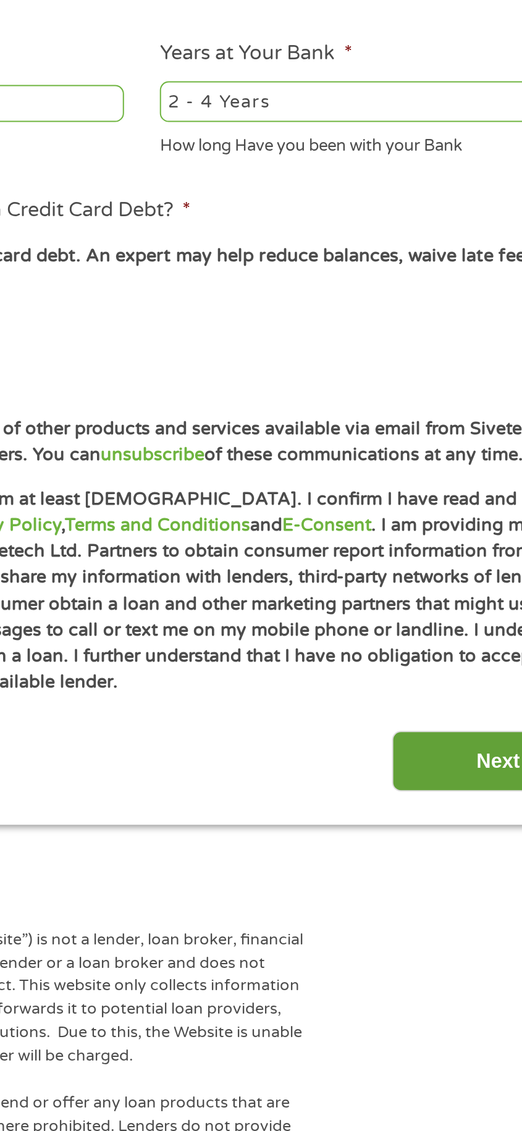
click at [421, 773] on input "Next" at bounding box center [439, 766] width 106 height 30
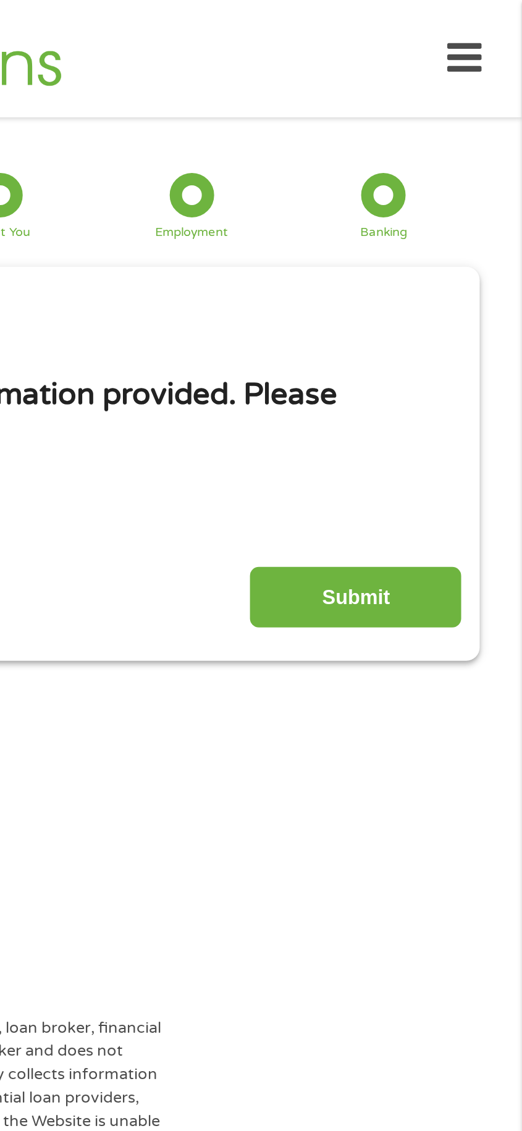
scroll to position [0, 0]
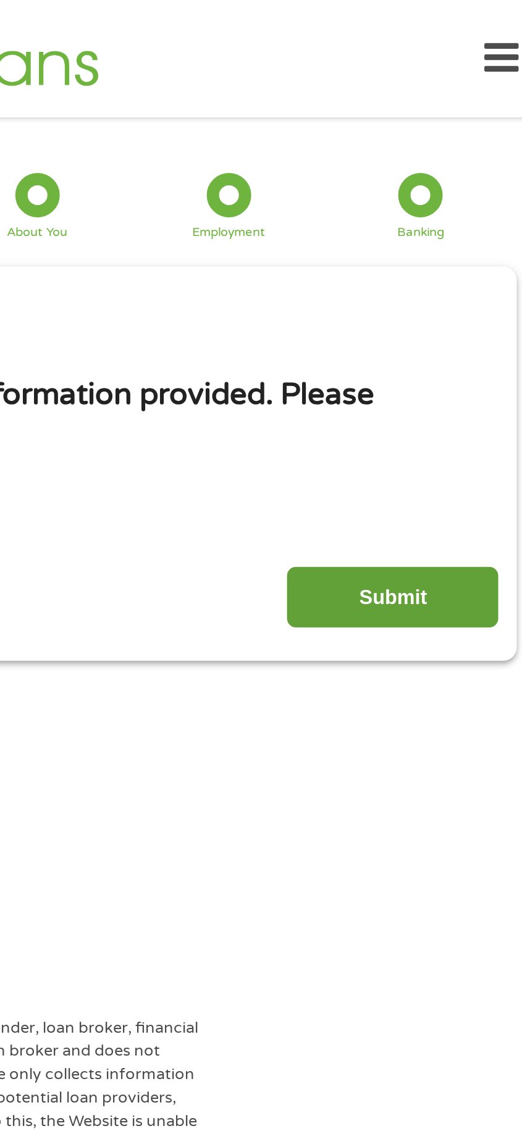
click at [443, 297] on input "Submit" at bounding box center [439, 299] width 106 height 30
